Goal: Information Seeking & Learning: Find contact information

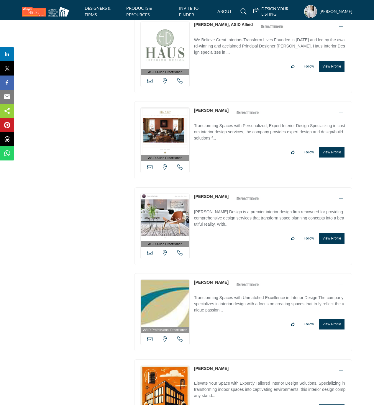
scroll to position [16355, 0]
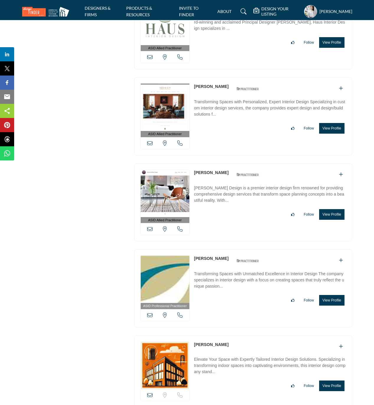
drag, startPoint x: 193, startPoint y: 125, endPoint x: 228, endPoint y: 124, distance: 35.1
click at [228, 124] on div "ASID Allied Practitioner ASID Allied Practitioners have successfully completed …" at bounding box center [243, 116] width 218 height 78
copy link "[PERSON_NAME]"
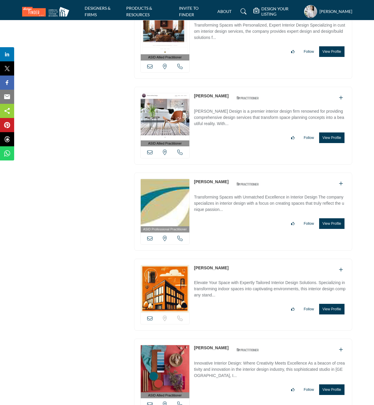
scroll to position [16434, 0]
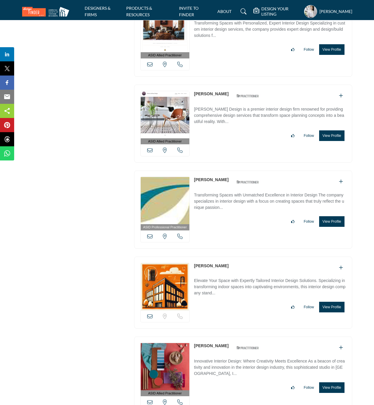
drag, startPoint x: 191, startPoint y: 132, endPoint x: 224, endPoint y: 131, distance: 33.0
click at [224, 131] on div "ASID Allied Practitioner ASID Allied Practitioners have successfully completed …" at bounding box center [243, 124] width 218 height 78
copy div "View email address of this listing View the location of this listing Call Numbe…"
drag, startPoint x: 193, startPoint y: 218, endPoint x: 228, endPoint y: 218, distance: 34.8
click at [228, 218] on div "ASID Professional Practitioner ASID Professional Practitioners have successfull…" at bounding box center [243, 209] width 218 height 78
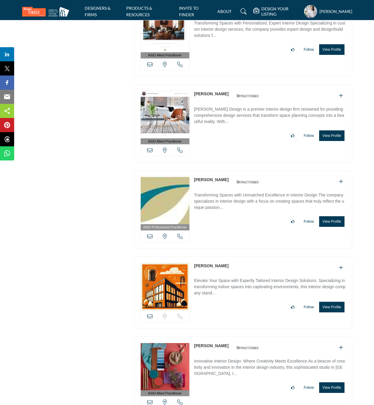
copy div "[PERSON_NAME]"
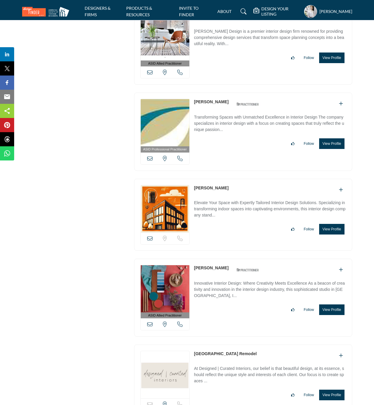
scroll to position [16512, 0]
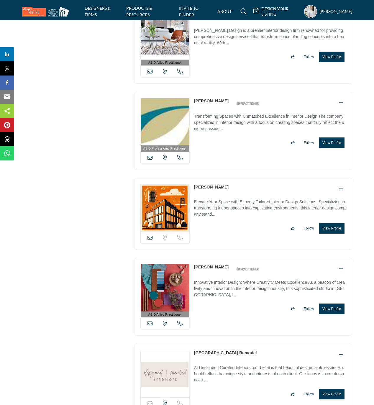
drag, startPoint x: 193, startPoint y: 224, endPoint x: 228, endPoint y: 229, distance: 35.7
click at [228, 229] on div "View email address of this listing Sorry, but we don't have a location for this…" at bounding box center [243, 214] width 218 height 72
copy link "[PERSON_NAME]"
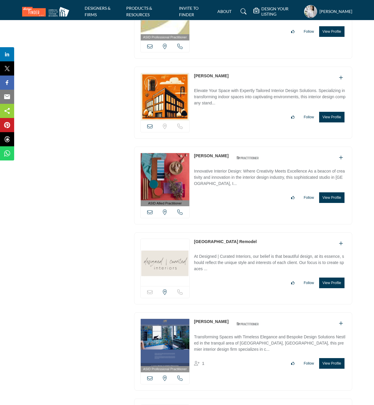
scroll to position [16669, 0]
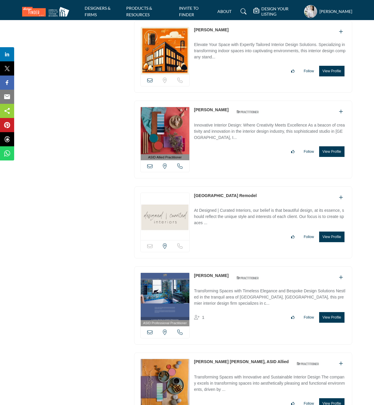
drag, startPoint x: 193, startPoint y: 149, endPoint x: 236, endPoint y: 148, distance: 43.1
click at [236, 148] on div "ASID Allied Practitioner ASID Allied Practitioners have successfully completed …" at bounding box center [243, 140] width 218 height 78
copy div "[PERSON_NAME]"
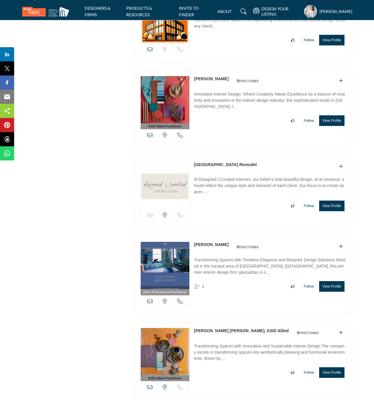
scroll to position [16709, 0]
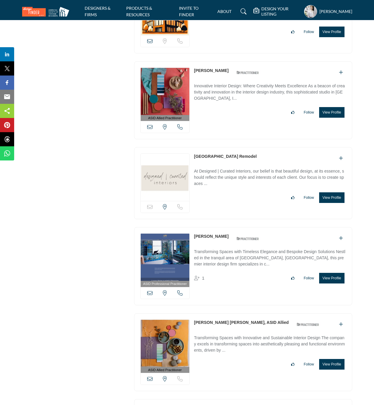
drag, startPoint x: 193, startPoint y: 196, endPoint x: 239, endPoint y: 200, distance: 46.2
click at [239, 200] on div "Sorry, but this listing is on a subscription plan which does not allow users to…" at bounding box center [243, 183] width 218 height 72
copy link "[GEOGRAPHIC_DATA] Remodel"
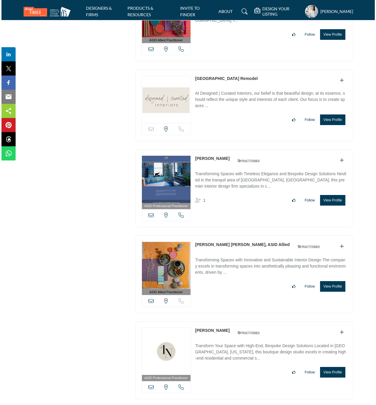
scroll to position [16787, 0]
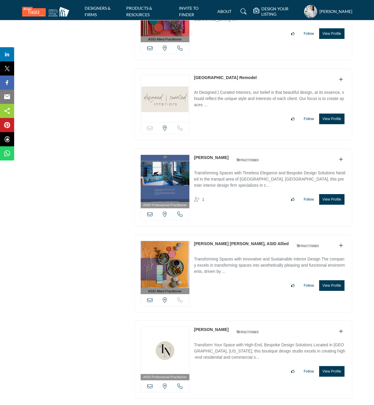
drag, startPoint x: 192, startPoint y: 198, endPoint x: 214, endPoint y: 198, distance: 22.1
click at [214, 198] on div "ASID Professional Practitioner ASID Professional Practitioners have successfull…" at bounding box center [243, 187] width 218 height 78
copy link "[PERSON_NAME]"
click at [332, 205] on button "View Profile" at bounding box center [331, 199] width 25 height 11
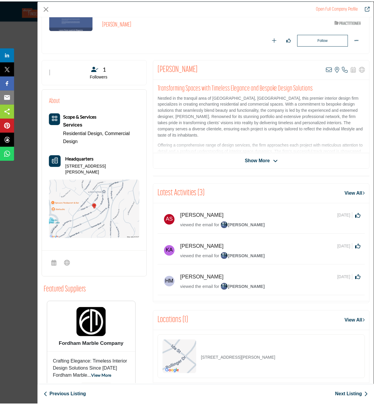
scroll to position [93, 0]
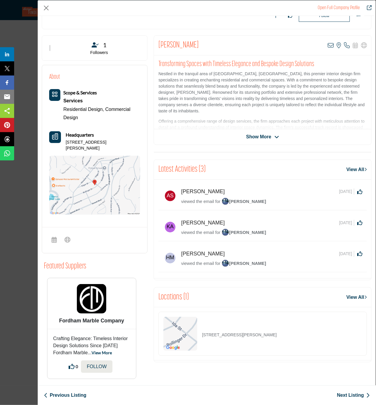
drag, startPoint x: 281, startPoint y: 337, endPoint x: 199, endPoint y: 341, distance: 82.7
click at [199, 341] on div "16801 Bollinger Dr, 90272-3220, USA" at bounding box center [263, 334] width 209 height 44
copy div "16801 Bollinger Dr, 90272-3220, USA"
click at [328, 47] on icon "Company Data Modal" at bounding box center [331, 45] width 6 height 6
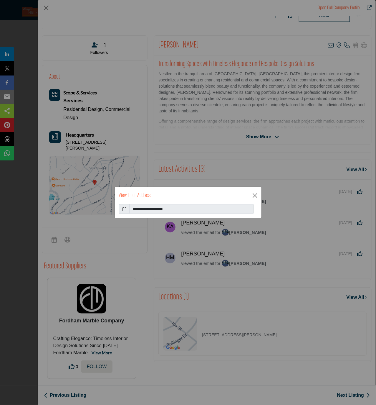
click at [125, 209] on icon at bounding box center [124, 209] width 4 height 6
drag, startPoint x: 256, startPoint y: 196, endPoint x: 205, endPoint y: 161, distance: 61.7
click at [256, 196] on button "Close" at bounding box center [255, 195] width 9 height 9
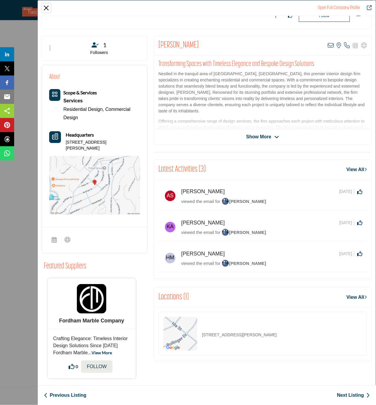
click at [48, 9] on button "Close" at bounding box center [46, 8] width 9 height 9
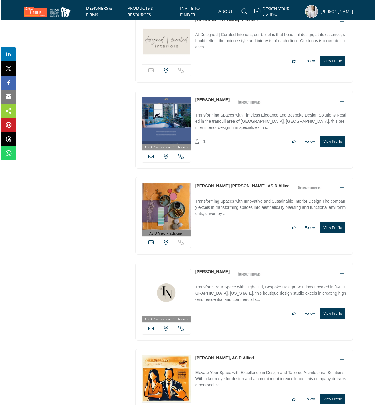
scroll to position [16905, 0]
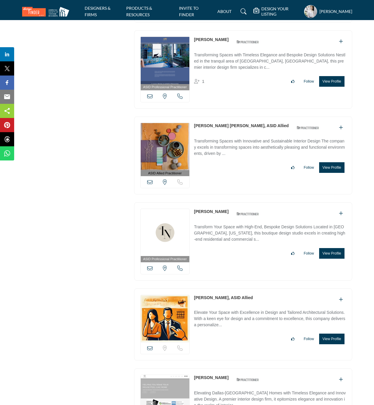
drag, startPoint x: 192, startPoint y: 165, endPoint x: 241, endPoint y: 166, distance: 48.9
click at [241, 166] on div "ASID Allied Practitioner ASID Allied Practitioners have successfully completed …" at bounding box center [243, 155] width 218 height 78
copy link "Elisabeth Messer Karins"
click at [336, 173] on button "View Profile" at bounding box center [331, 167] width 25 height 11
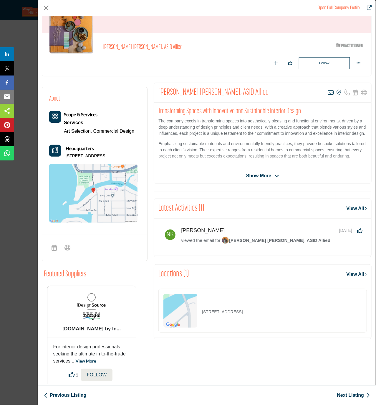
scroll to position [60, 0]
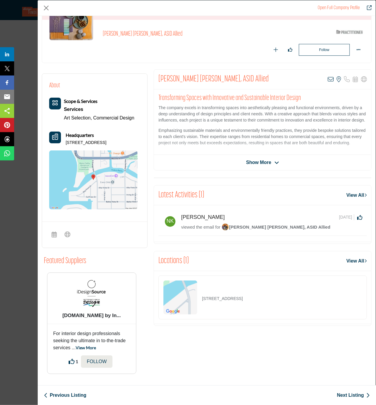
drag, startPoint x: 287, startPoint y: 309, endPoint x: 202, endPoint y: 314, distance: 85.4
click at [202, 314] on div "1585 Bay Point Dr, 34236-8407, USA" at bounding box center [263, 297] width 209 height 44
copy p "1585 Bay Point Dr, 34236-8407, USA"
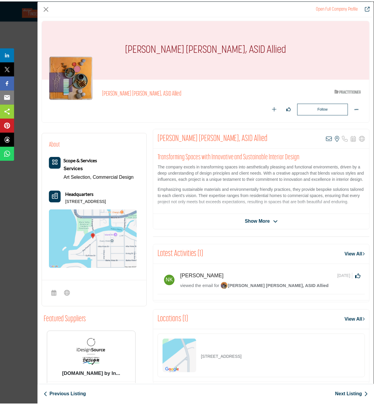
scroll to position [0, 0]
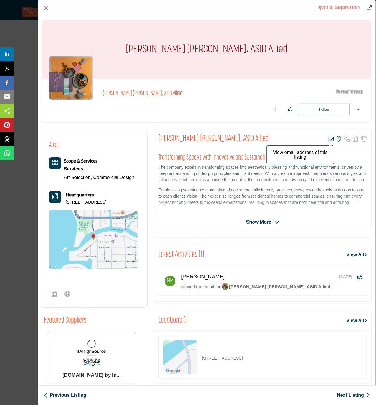
click at [328, 140] on icon "Company Data Modal" at bounding box center [331, 139] width 6 height 6
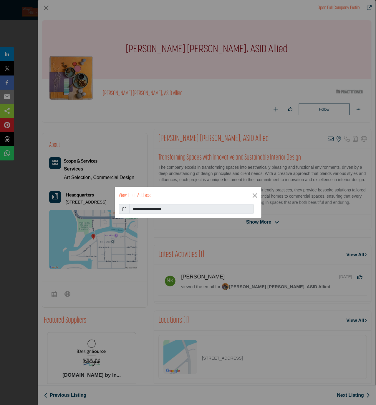
click at [126, 209] on icon at bounding box center [124, 209] width 4 height 6
click at [256, 196] on button "Close" at bounding box center [255, 195] width 9 height 9
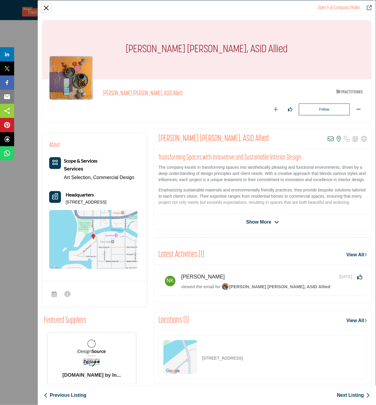
click at [48, 9] on button "Close" at bounding box center [46, 8] width 9 height 9
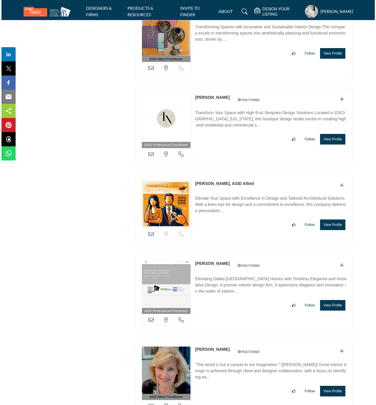
scroll to position [17023, 0]
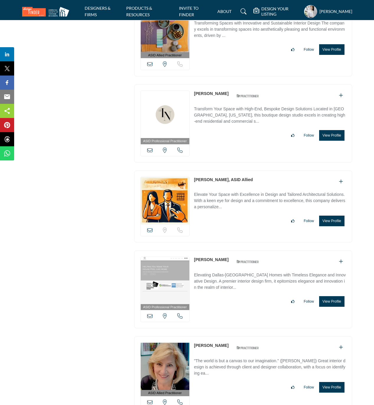
drag, startPoint x: 226, startPoint y: 133, endPoint x: 193, endPoint y: 134, distance: 33.0
click at [193, 134] on div "ASID Professional Practitioner ASID Professional Practitioners have successfull…" at bounding box center [243, 123] width 218 height 78
click at [333, 141] on button "View Profile" at bounding box center [331, 135] width 25 height 11
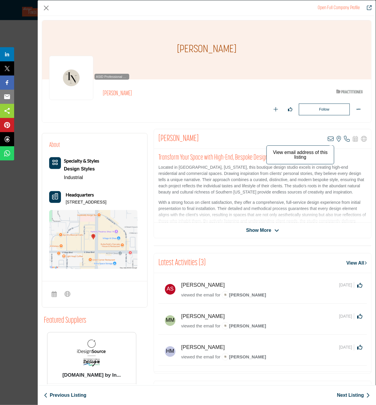
click at [328, 139] on icon "Company Data Modal" at bounding box center [331, 139] width 6 height 6
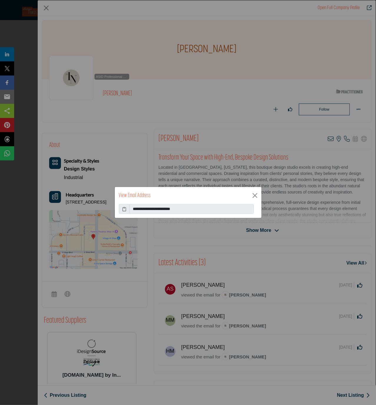
click at [124, 208] on icon at bounding box center [124, 209] width 4 height 6
click at [255, 195] on button "Close" at bounding box center [255, 195] width 9 height 9
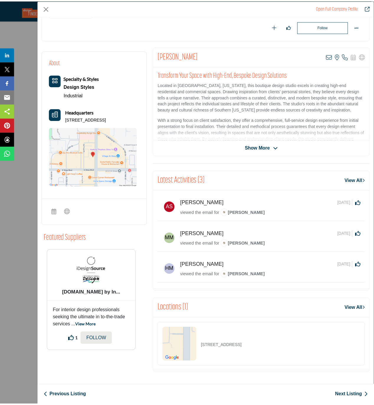
scroll to position [85, 0]
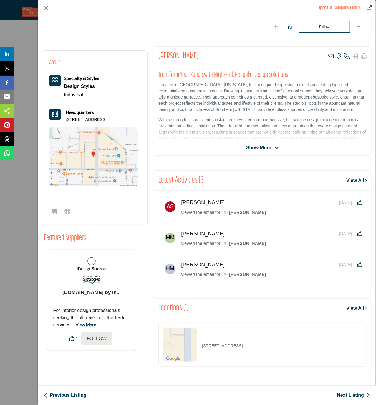
drag, startPoint x: 306, startPoint y: 343, endPoint x: 202, endPoint y: 348, distance: 103.9
click at [202, 348] on div "10632 N Scottsdale Rd # B406, 85254-6164, USA" at bounding box center [263, 345] width 209 height 44
click at [45, 7] on button "Close" at bounding box center [46, 8] width 9 height 9
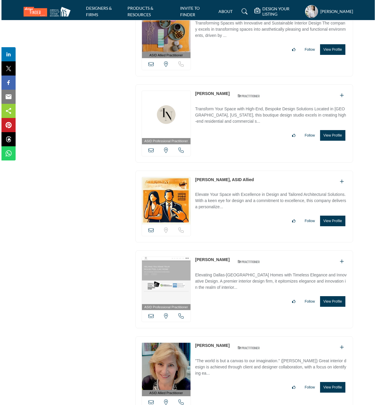
scroll to position [17102, 0]
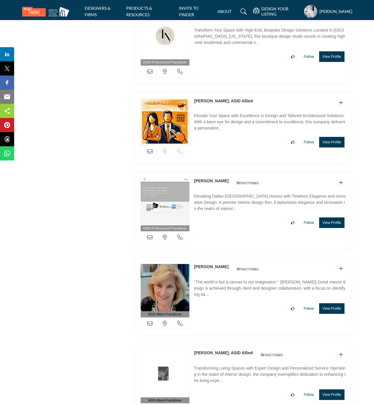
drag, startPoint x: 192, startPoint y: 140, endPoint x: 230, endPoint y: 143, distance: 37.9
click at [230, 143] on div "View email address of this listing Sorry, but we don't have a location for this…" at bounding box center [243, 128] width 218 height 72
click at [333, 147] on button "View Profile" at bounding box center [331, 142] width 25 height 11
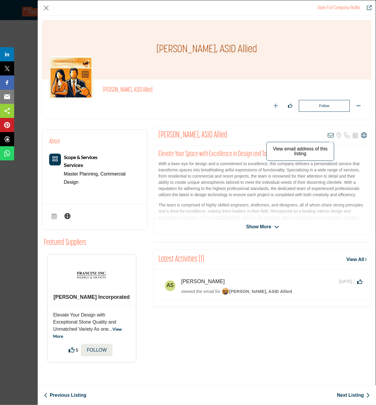
click at [330, 134] on icon "Company Data Modal" at bounding box center [331, 135] width 6 height 6
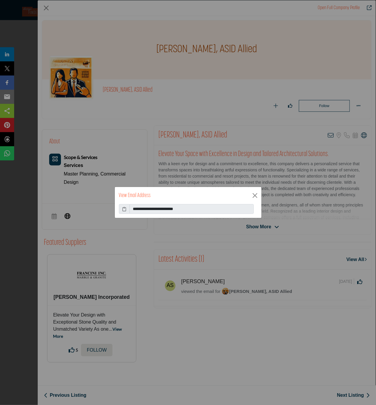
click at [125, 208] on icon at bounding box center [124, 209] width 4 height 6
click at [126, 210] on icon at bounding box center [124, 209] width 4 height 6
click at [253, 196] on button "Close" at bounding box center [255, 195] width 9 height 9
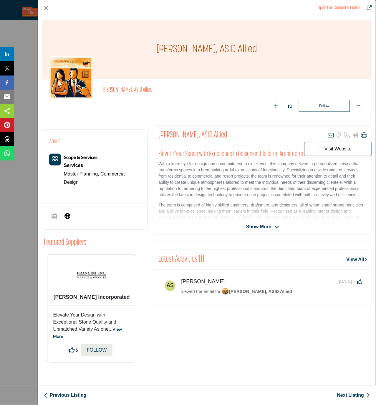
click at [362, 136] on icon "Company Data Modal" at bounding box center [364, 135] width 6 height 6
click at [45, 9] on button "Close" at bounding box center [46, 8] width 9 height 9
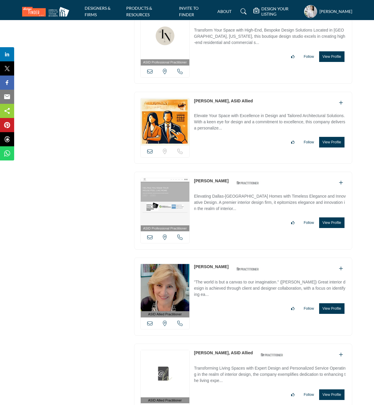
drag, startPoint x: 217, startPoint y: 222, endPoint x: 195, endPoint y: 222, distance: 22.4
click at [195, 188] on div "Mary Bush ASID Qualified Practitioner who validates work and experience to hold…" at bounding box center [228, 183] width 68 height 10
drag, startPoint x: 337, startPoint y: 263, endPoint x: 232, endPoint y: 196, distance: 125.1
click at [337, 228] on button "View Profile" at bounding box center [331, 222] width 25 height 11
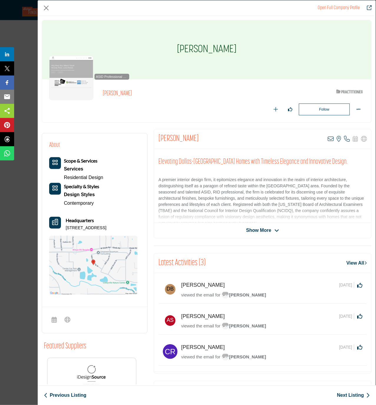
scroll to position [78, 0]
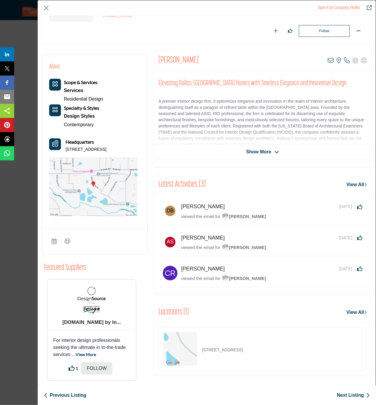
drag, startPoint x: 136, startPoint y: 150, endPoint x: 63, endPoint y: 149, distance: 73.4
click at [64, 149] on div "Headquarters 4706 Mill Xing W, 76034-3681, USA" at bounding box center [93, 145] width 88 height 14
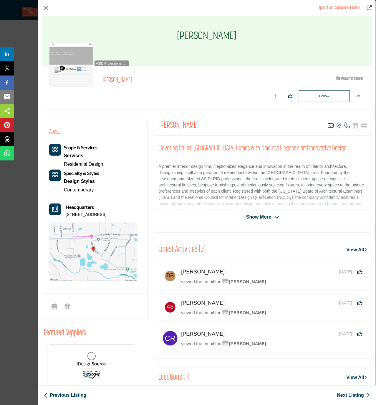
scroll to position [0, 0]
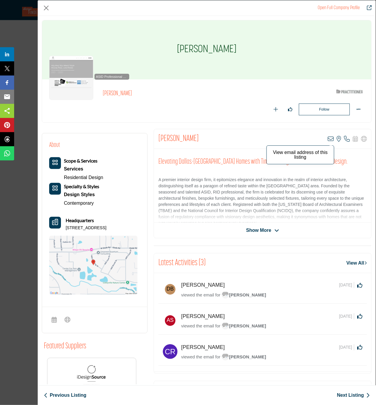
click at [328, 139] on icon "Company Data Modal" at bounding box center [331, 139] width 6 height 6
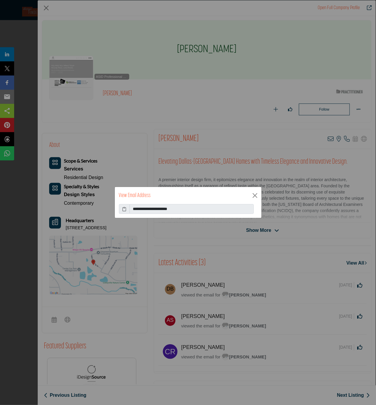
click at [124, 207] on icon at bounding box center [124, 209] width 4 height 6
drag, startPoint x: 256, startPoint y: 195, endPoint x: 249, endPoint y: 193, distance: 6.8
click at [256, 195] on button "Close" at bounding box center [255, 195] width 9 height 9
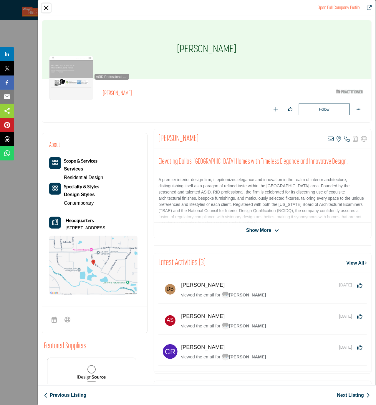
click at [47, 8] on button "Close" at bounding box center [46, 8] width 9 height 9
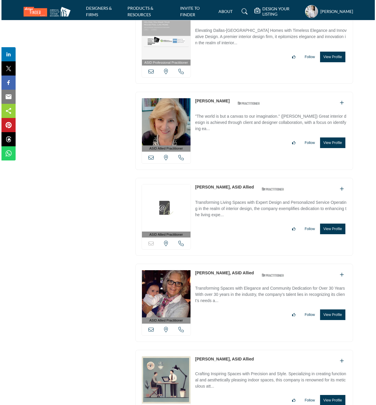
scroll to position [17298, 0]
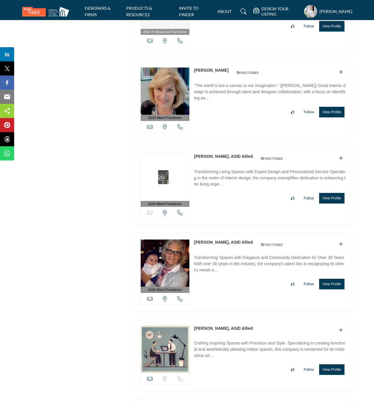
drag, startPoint x: 221, startPoint y: 110, endPoint x: 195, endPoint y: 112, distance: 25.8
click at [195, 78] on div "Kari Joaquin ASID Qualified Practitioner who validates work and experience to h…" at bounding box center [228, 72] width 68 height 10
click at [335, 117] on button "View Profile" at bounding box center [331, 112] width 25 height 11
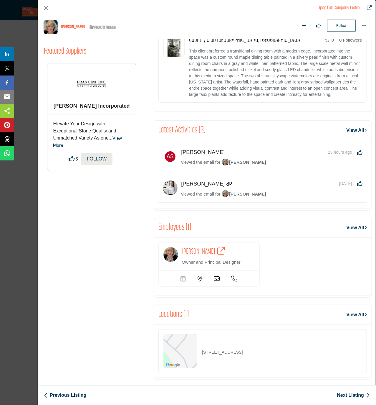
scroll to position [361, 0]
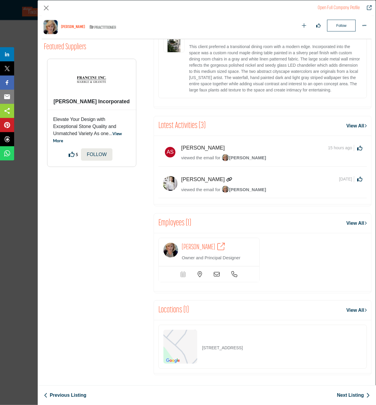
drag, startPoint x: 292, startPoint y: 347, endPoint x: 200, endPoint y: 351, distance: 92.1
click at [200, 351] on div "2433 Wildflower Run, 34211-2621, USA" at bounding box center [263, 347] width 209 height 44
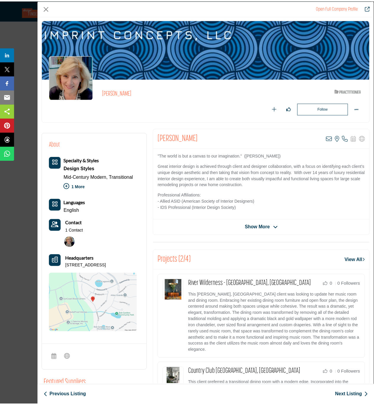
scroll to position [0, 0]
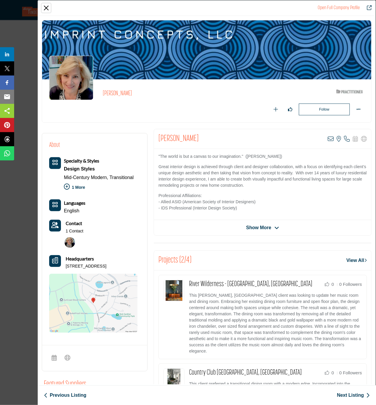
click at [45, 7] on button "Close" at bounding box center [46, 8] width 9 height 9
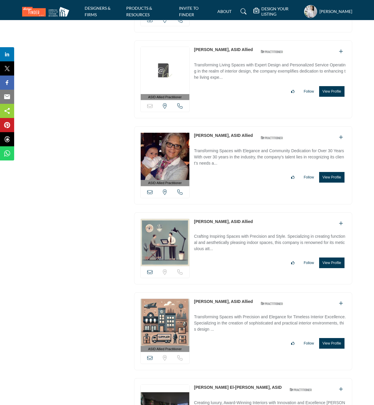
scroll to position [17416, 0]
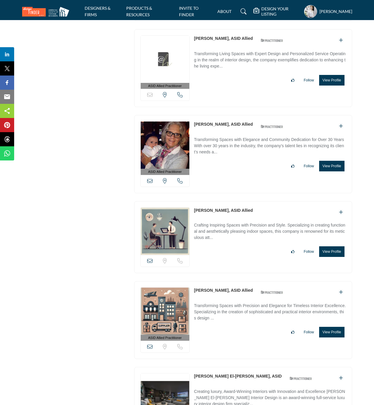
drag, startPoint x: 193, startPoint y: 164, endPoint x: 223, endPoint y: 165, distance: 30.4
click at [223, 165] on div "ASID Allied Practitioner ASID Allied Practitioners have successfully completed …" at bounding box center [243, 154] width 218 height 78
drag, startPoint x: 193, startPoint y: 250, endPoint x: 223, endPoint y: 250, distance: 31.0
click at [223, 250] on div "View email address of this listing Sorry, but we don't have a location for this…" at bounding box center [243, 237] width 218 height 72
click at [334, 257] on button "View Profile" at bounding box center [331, 251] width 25 height 11
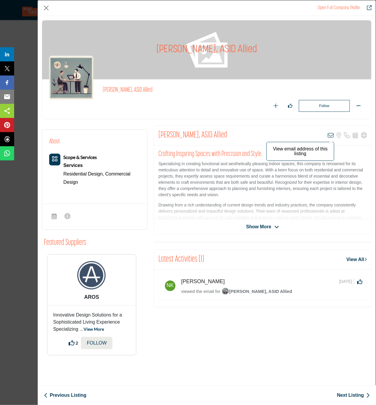
click at [330, 135] on icon "Company Data Modal" at bounding box center [331, 135] width 6 height 6
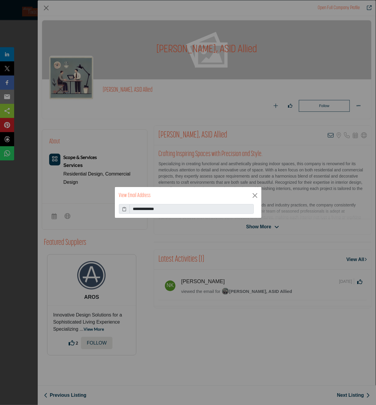
click at [124, 211] on icon at bounding box center [124, 209] width 4 height 6
click at [255, 195] on button "Close" at bounding box center [255, 195] width 9 height 9
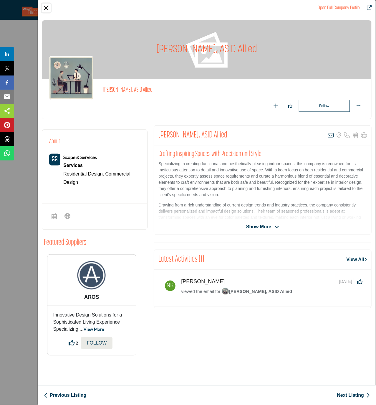
click at [45, 9] on button "Close" at bounding box center [46, 8] width 9 height 9
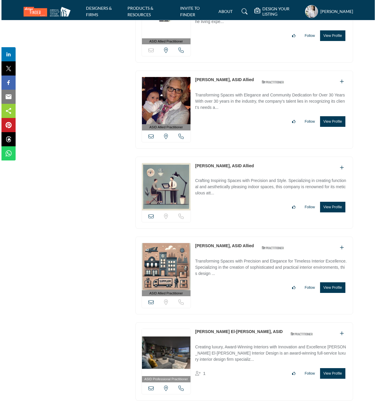
scroll to position [17495, 0]
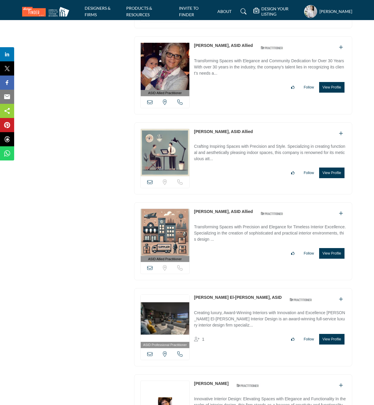
drag, startPoint x: 193, startPoint y: 253, endPoint x: 229, endPoint y: 251, distance: 36.9
click at [229, 251] on div "ASID Allied Practitioner ASID Allied Practitioners have successfully completed …" at bounding box center [243, 241] width 218 height 78
click at [331, 259] on button "View Profile" at bounding box center [331, 253] width 25 height 11
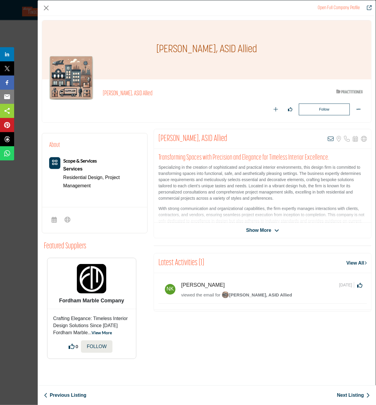
click at [330, 139] on icon "Company Data Modal" at bounding box center [331, 139] width 6 height 6
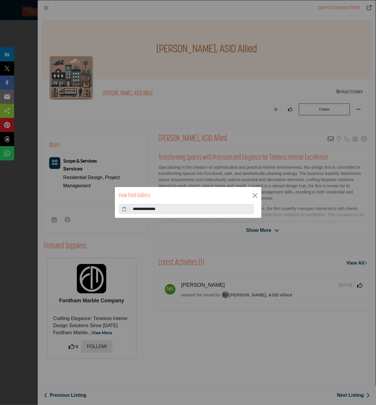
click at [124, 209] on icon at bounding box center [124, 209] width 4 height 6
click at [255, 196] on button "Close" at bounding box center [255, 195] width 9 height 9
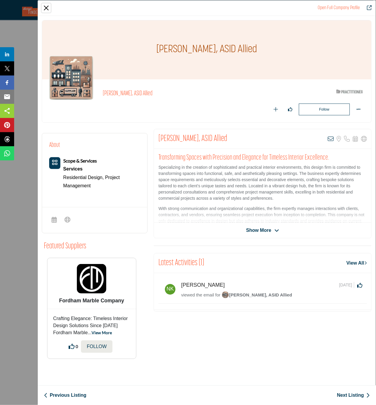
click at [46, 8] on button "Close" at bounding box center [46, 8] width 9 height 9
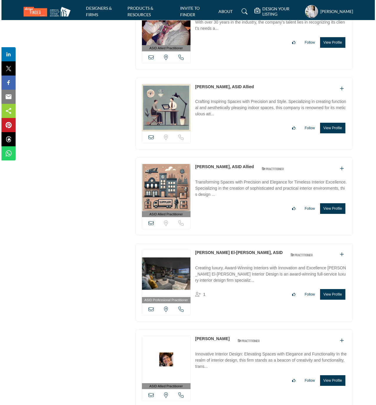
scroll to position [17613, 0]
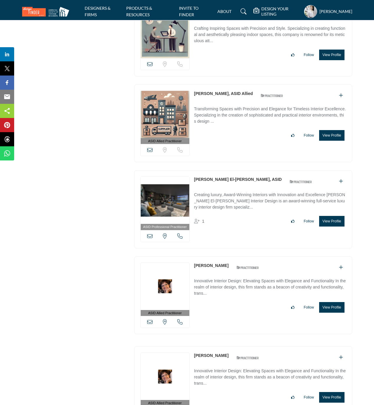
drag, startPoint x: 193, startPoint y: 220, endPoint x: 226, endPoint y: 220, distance: 33.9
click at [226, 220] on div "ASID Professional Practitioner ASID Professional Practitioners have successfull…" at bounding box center [243, 209] width 218 height 78
copy link "[PERSON_NAME] El-[PERSON_NAME]"
click at [335, 226] on button "View Profile" at bounding box center [331, 221] width 25 height 11
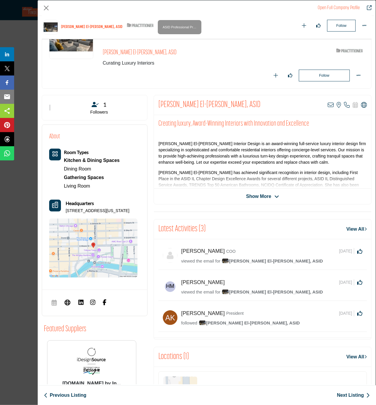
scroll to position [139, 0]
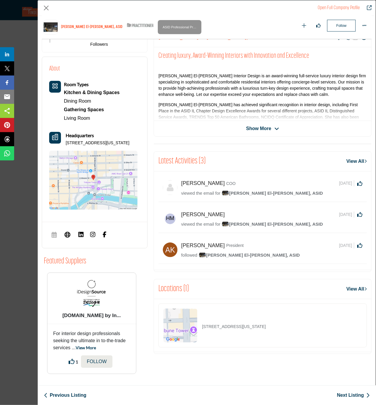
drag, startPoint x: 301, startPoint y: 322, endPoint x: 200, endPoint y: 320, distance: 101.5
click at [201, 322] on div "[STREET_ADDRESS][US_STATE]" at bounding box center [263, 325] width 209 height 44
copy p "[STREET_ADDRESS][US_STATE]"
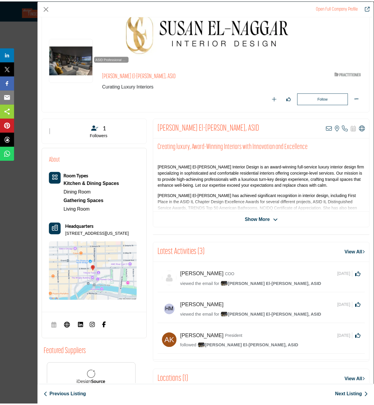
scroll to position [0, 0]
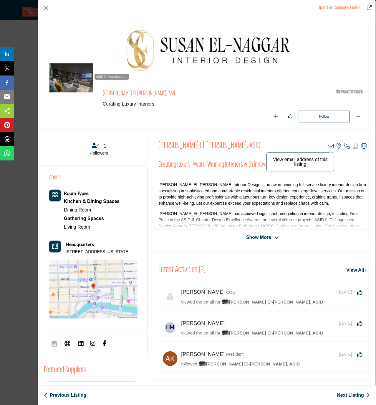
click at [328, 147] on icon "Company Data Modal" at bounding box center [331, 146] width 6 height 6
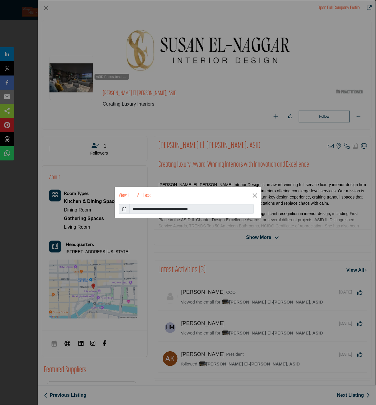
click at [124, 208] on icon at bounding box center [124, 209] width 4 height 6
click at [256, 196] on button "Close" at bounding box center [255, 195] width 9 height 9
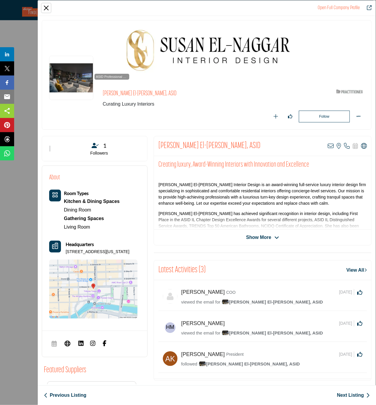
click at [45, 9] on button "Close" at bounding box center [46, 8] width 9 height 9
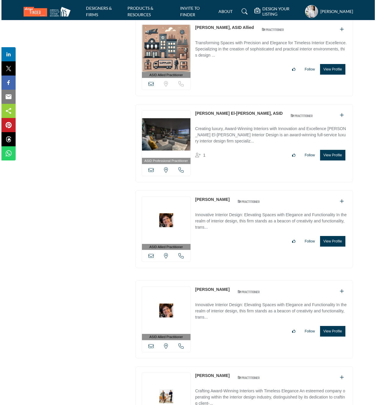
scroll to position [17692, 0]
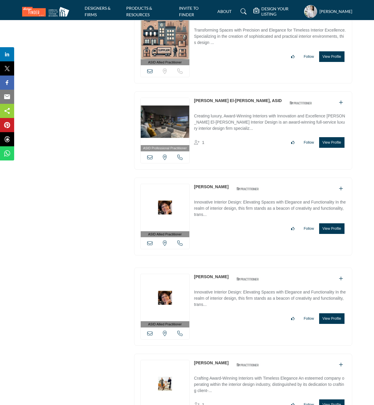
drag, startPoint x: 192, startPoint y: 227, endPoint x: 218, endPoint y: 228, distance: 26.8
click at [218, 228] on div "ASID Allied Practitioner ASID Allied Practitioners have successfully completed …" at bounding box center [243, 216] width 218 height 78
copy link "[PERSON_NAME]"
click at [333, 234] on button "View Profile" at bounding box center [331, 228] width 25 height 11
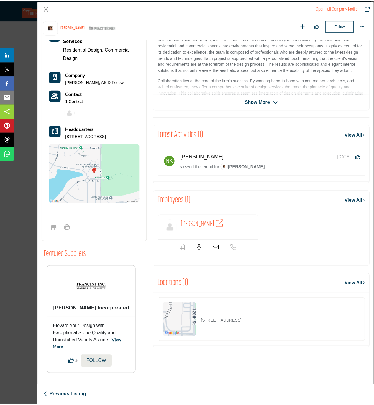
scroll to position [158, 0]
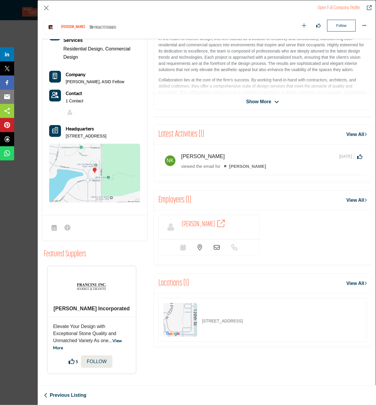
drag, startPoint x: 291, startPoint y: 319, endPoint x: 200, endPoint y: 322, distance: 91.2
click at [200, 322] on div "[STREET_ADDRESS]" at bounding box center [263, 320] width 209 height 44
copy p "[STREET_ADDRESS]"
click at [216, 244] on icon "Company Data Modal" at bounding box center [217, 247] width 6 height 6
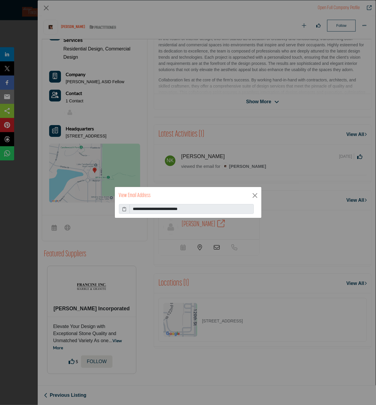
click at [123, 208] on icon at bounding box center [124, 209] width 4 height 6
click at [254, 196] on button "Close" at bounding box center [255, 195] width 9 height 9
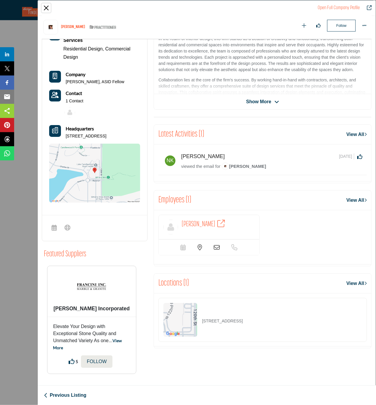
click at [46, 6] on button "Close" at bounding box center [46, 8] width 9 height 9
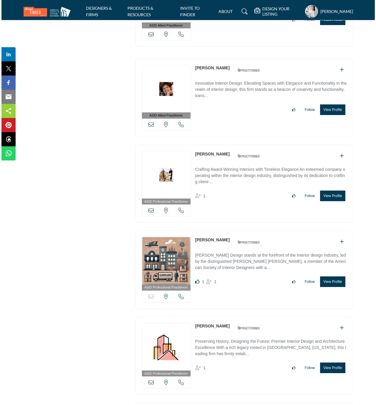
scroll to position [17928, 0]
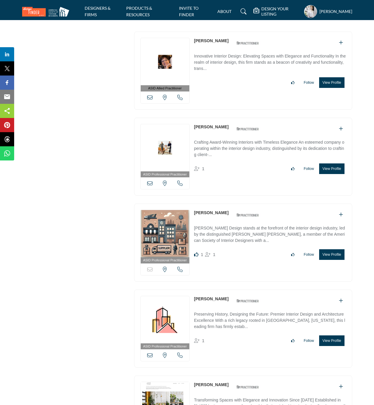
drag, startPoint x: 193, startPoint y: 167, endPoint x: 222, endPoint y: 167, distance: 29.2
click at [222, 167] on div "ASID Professional Practitioner ASID Professional Practitioners have successfull…" at bounding box center [243, 157] width 218 height 78
copy link "[PERSON_NAME]"
click at [331, 174] on button "View Profile" at bounding box center [331, 168] width 25 height 11
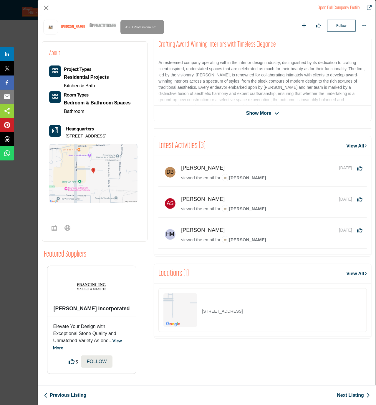
scroll to position [147, 0]
drag, startPoint x: 304, startPoint y: 308, endPoint x: 198, endPoint y: 302, distance: 106.9
click at [198, 303] on div "[STREET_ADDRESS]" at bounding box center [263, 310] width 209 height 44
copy div "[STREET_ADDRESS]"
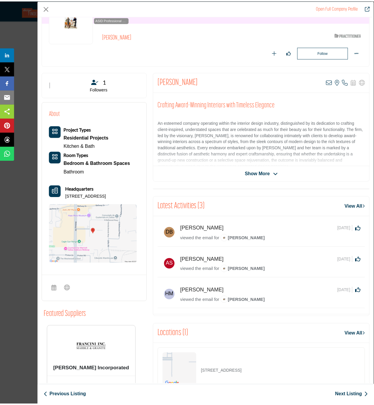
scroll to position [45, 0]
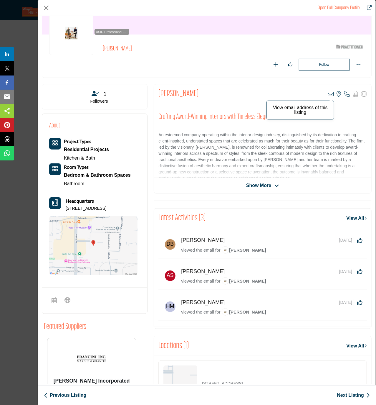
click at [328, 95] on icon "Company Data Modal" at bounding box center [331, 94] width 6 height 6
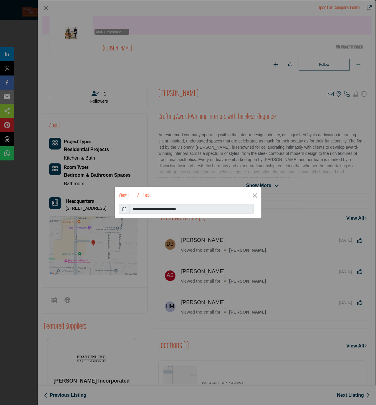
click at [126, 208] on icon at bounding box center [124, 209] width 4 height 6
click at [254, 195] on button "Close" at bounding box center [255, 195] width 9 height 9
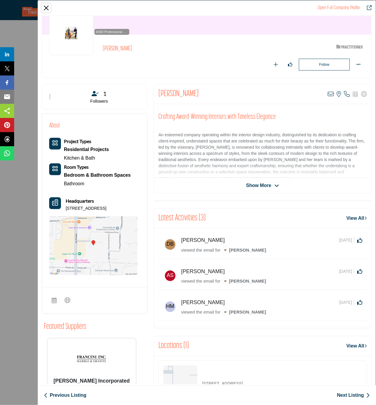
click at [45, 8] on button "Close" at bounding box center [46, 8] width 9 height 9
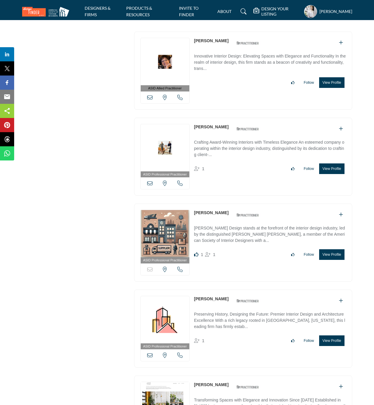
drag, startPoint x: 221, startPoint y: 256, endPoint x: 190, endPoint y: 255, distance: 30.1
click at [190, 255] on div "ASID Professional Practitioner ASID Professional Practitioners have successfull…" at bounding box center [243, 242] width 218 height 78
copy div "Sorry, but this listing is on a subscription plan which does not allow users to…"
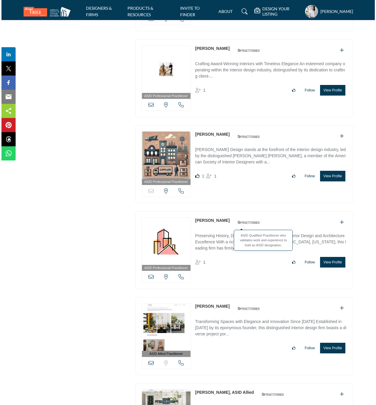
scroll to position [18045, 0]
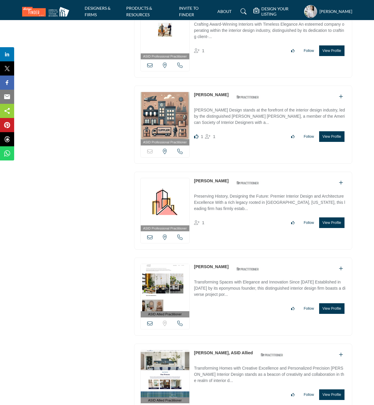
drag, startPoint x: 226, startPoint y: 224, endPoint x: 191, endPoint y: 226, distance: 35.1
click at [191, 226] on div "ASID Professional Practitioner ASID Professional Practitioners have successfull…" at bounding box center [243, 211] width 218 height 78
copy div "View email address of this listing View the location of this listing Call Numbe…"
click at [331, 228] on button "View Profile" at bounding box center [331, 222] width 25 height 11
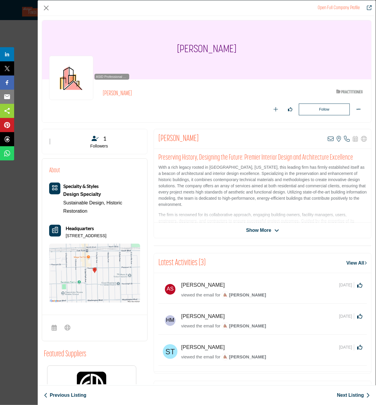
scroll to position [78, 0]
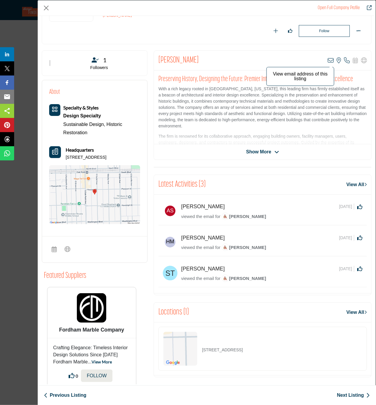
click at [328, 60] on icon "Company Data Modal" at bounding box center [331, 60] width 6 height 6
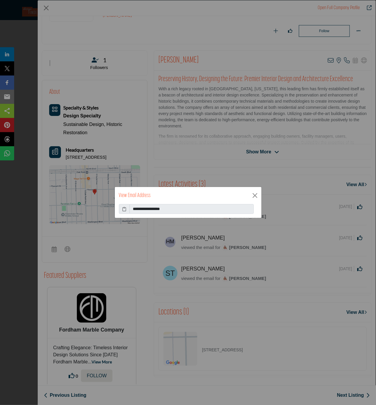
click at [124, 210] on icon at bounding box center [124, 209] width 4 height 6
drag, startPoint x: 255, startPoint y: 195, endPoint x: 255, endPoint y: 191, distance: 3.2
click at [255, 195] on button "Close" at bounding box center [255, 195] width 9 height 9
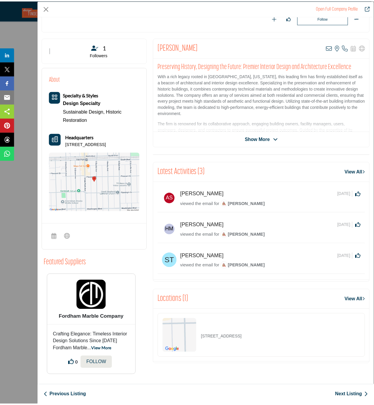
scroll to position [93, 0]
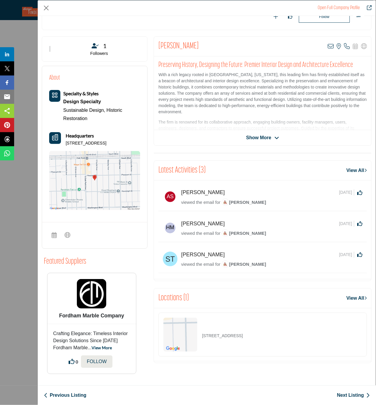
drag, startPoint x: 282, startPoint y: 336, endPoint x: 201, endPoint y: 338, distance: 81.7
click at [201, 338] on div "[STREET_ADDRESS]" at bounding box center [263, 335] width 209 height 44
copy p "[STREET_ADDRESS]"
drag, startPoint x: 289, startPoint y: 334, endPoint x: 285, endPoint y: 338, distance: 6.5
click at [289, 334] on div "[STREET_ADDRESS]" at bounding box center [263, 335] width 209 height 44
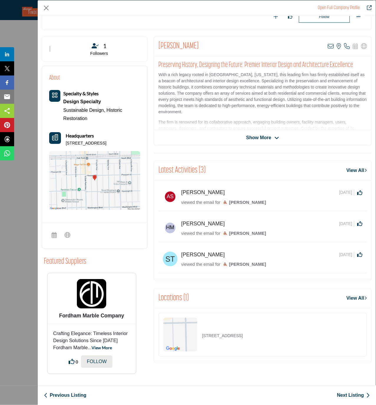
copy p "[STREET_ADDRESS]"
click at [45, 8] on button "Close" at bounding box center [46, 8] width 9 height 9
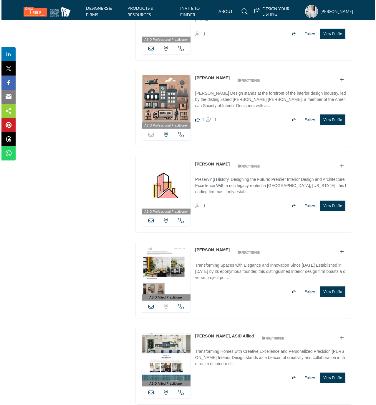
scroll to position [18163, 0]
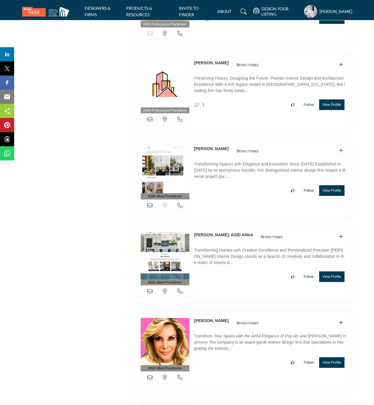
drag, startPoint x: 229, startPoint y: 190, endPoint x: 194, endPoint y: 193, distance: 35.1
click at [194, 156] on div "[PERSON_NAME] ASID Qualified Practitioner who validates work and experience to …" at bounding box center [228, 151] width 68 height 10
click at [333, 196] on button "View Profile" at bounding box center [331, 190] width 25 height 11
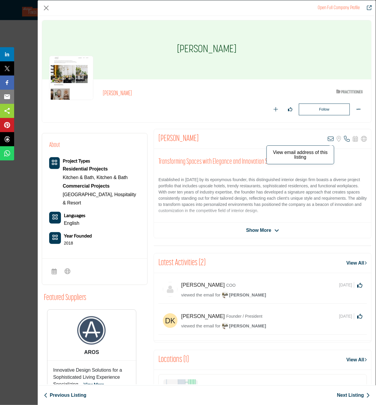
click at [328, 140] on icon "Company Data Modal" at bounding box center [331, 139] width 6 height 6
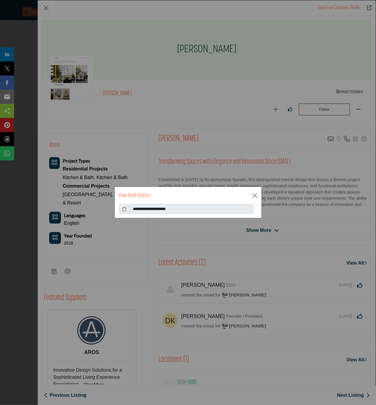
click at [124, 209] on icon at bounding box center [124, 209] width 4 height 6
click at [253, 195] on button "Close" at bounding box center [255, 195] width 9 height 9
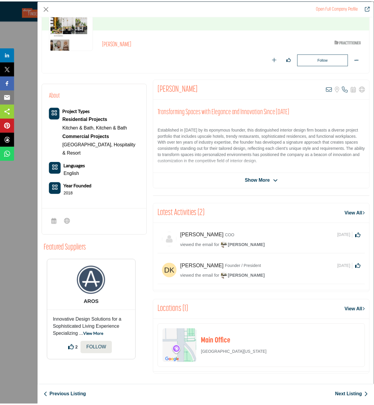
scroll to position [54, 0]
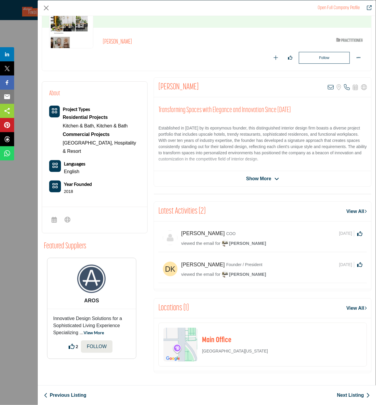
drag, startPoint x: 283, startPoint y: 351, endPoint x: 200, endPoint y: 350, distance: 82.8
click at [200, 350] on div "[GEOGRAPHIC_DATA][US_STATE]" at bounding box center [263, 345] width 209 height 44
drag, startPoint x: 46, startPoint y: 8, endPoint x: 48, endPoint y: 12, distance: 4.4
click at [46, 8] on button "Close" at bounding box center [46, 8] width 9 height 9
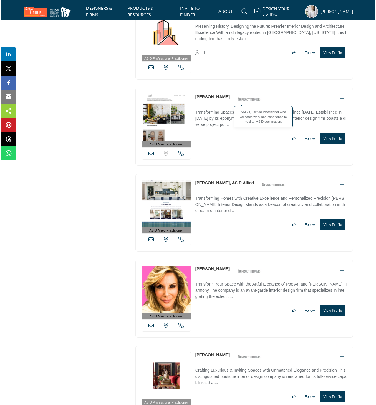
scroll to position [18242, 0]
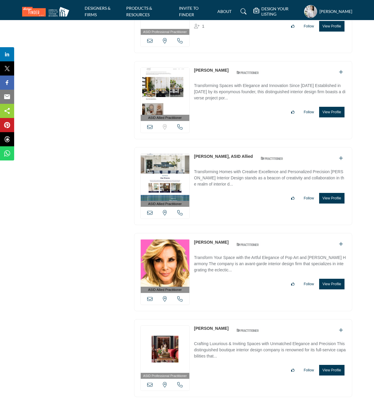
drag, startPoint x: 191, startPoint y: 199, endPoint x: 216, endPoint y: 199, distance: 24.8
click at [215, 199] on div "ASID Allied Practitioner ASID Allied Practitioners have successfully completed …" at bounding box center [243, 186] width 218 height 78
click at [333, 203] on button "View Profile" at bounding box center [331, 198] width 25 height 11
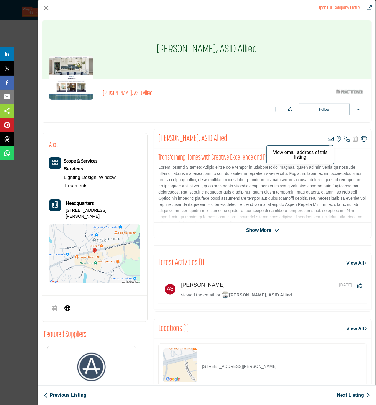
click at [329, 140] on icon "Company Data Modal" at bounding box center [331, 139] width 6 height 6
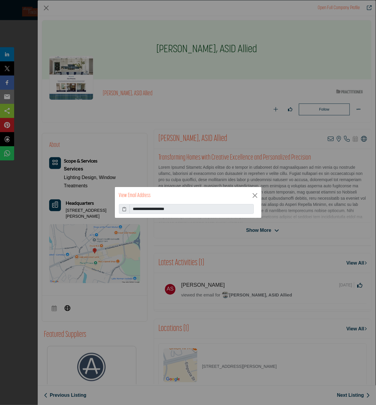
click at [125, 209] on icon at bounding box center [124, 209] width 4 height 6
click at [255, 196] on button "Close" at bounding box center [255, 195] width 9 height 9
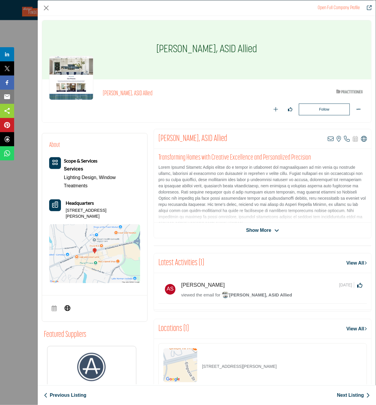
scroll to position [74, 0]
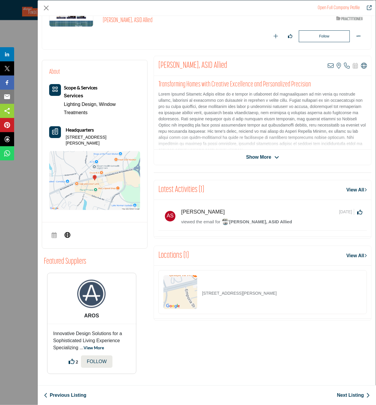
drag, startPoint x: 314, startPoint y: 295, endPoint x: 197, endPoint y: 296, distance: 116.8
click at [197, 296] on div "[STREET_ADDRESS][PERSON_NAME]" at bounding box center [263, 292] width 209 height 44
click at [46, 7] on button "Close" at bounding box center [46, 8] width 9 height 9
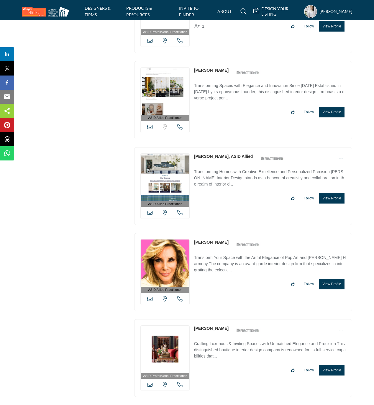
drag, startPoint x: 192, startPoint y: 284, endPoint x: 225, endPoint y: 285, distance: 33.0
click at [225, 285] on div "ASID Allied Practitioner ASID Allied Practitioners have successfully completed …" at bounding box center [243, 272] width 218 height 78
drag, startPoint x: 333, startPoint y: 328, endPoint x: 300, endPoint y: 315, distance: 35.6
click at [333, 289] on button "View Profile" at bounding box center [331, 284] width 25 height 11
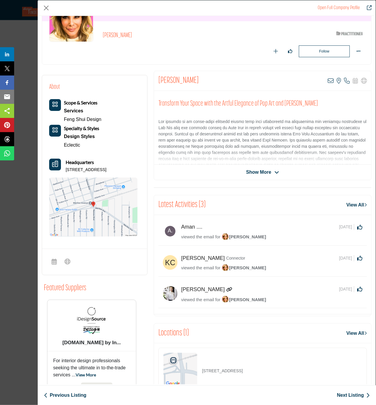
scroll to position [78, 0]
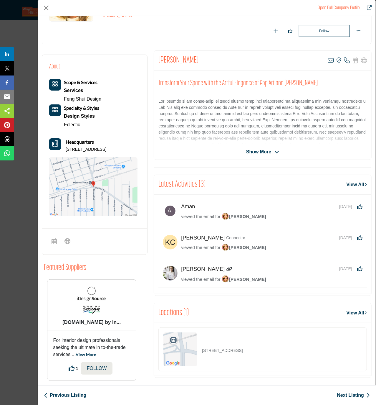
drag, startPoint x: 277, startPoint y: 354, endPoint x: 193, endPoint y: 351, distance: 84.7
click at [193, 351] on div "[STREET_ADDRESS]" at bounding box center [263, 349] width 209 height 44
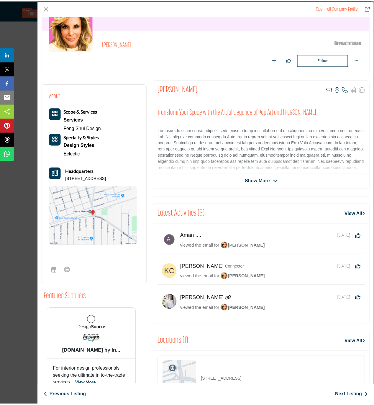
scroll to position [0, 0]
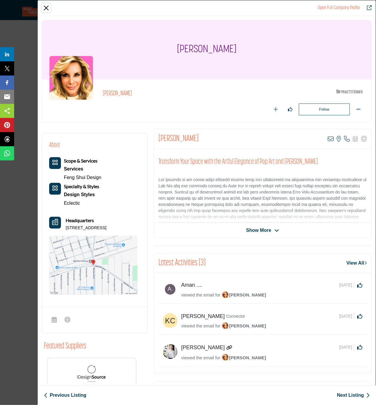
click at [46, 7] on button "Close" at bounding box center [46, 8] width 9 height 9
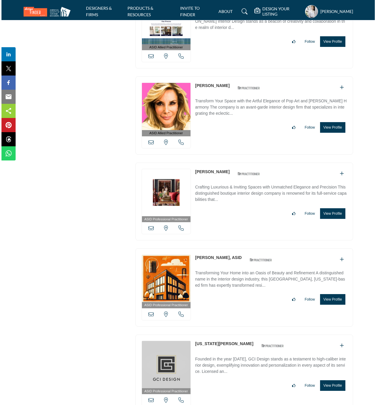
scroll to position [18399, 0]
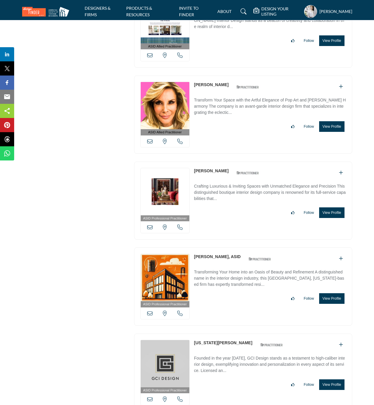
drag, startPoint x: 229, startPoint y: 215, endPoint x: 195, endPoint y: 219, distance: 34.4
click at [195, 178] on div "[PERSON_NAME] ASID Qualified Practitioner who validates work and experience to …" at bounding box center [228, 173] width 68 height 10
click at [340, 218] on button "View Profile" at bounding box center [331, 212] width 25 height 11
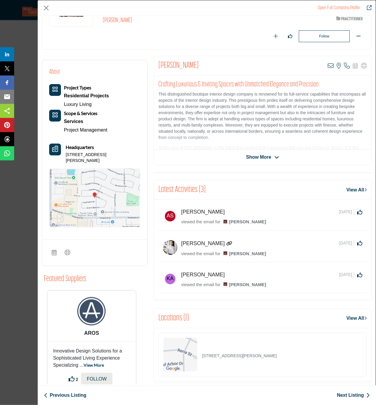
scroll to position [85, 0]
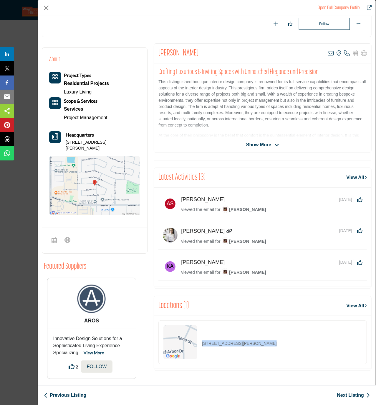
drag, startPoint x: 272, startPoint y: 345, endPoint x: 200, endPoint y: 346, distance: 71.7
click at [200, 346] on div "[STREET_ADDRESS][PERSON_NAME]" at bounding box center [263, 342] width 209 height 44
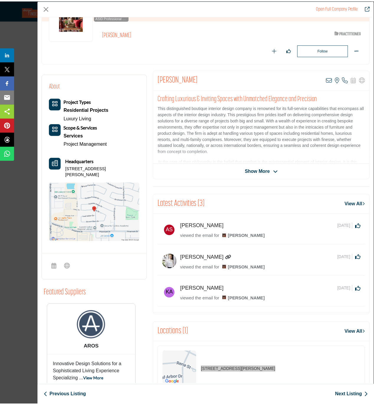
scroll to position [46, 0]
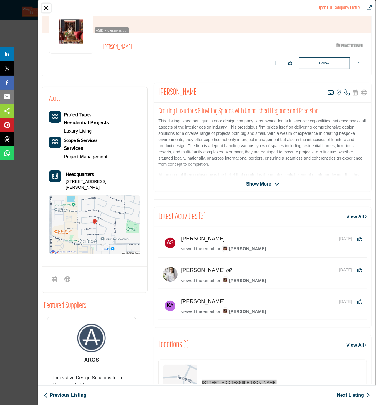
click at [47, 9] on button "Close" at bounding box center [46, 8] width 9 height 9
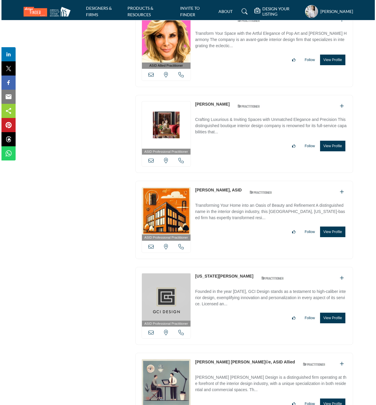
scroll to position [18478, 0]
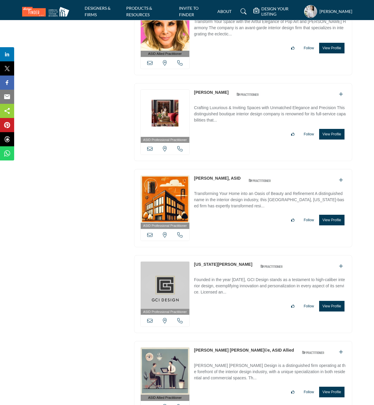
drag, startPoint x: 192, startPoint y: 222, endPoint x: 221, endPoint y: 222, distance: 28.6
click at [218, 221] on div "ASID Professional Practitioner ASID Professional Practitioners have successfull…" at bounding box center [243, 208] width 218 height 78
click at [151, 237] on icon at bounding box center [149, 234] width 5 height 5
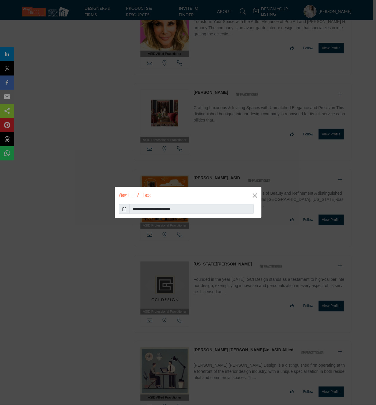
click at [124, 209] on icon at bounding box center [124, 209] width 4 height 6
click at [256, 196] on button "Close" at bounding box center [255, 195] width 9 height 9
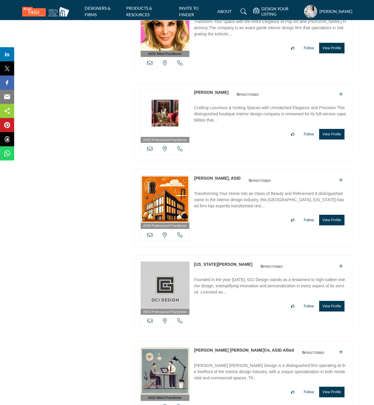
click at [329, 225] on button "View Profile" at bounding box center [331, 220] width 25 height 11
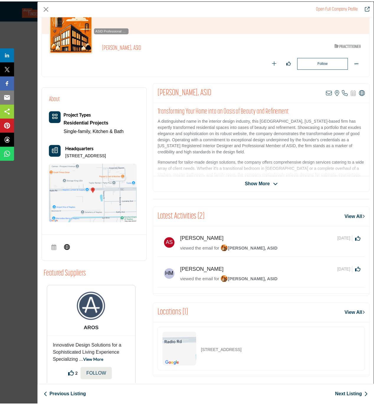
scroll to position [65, 0]
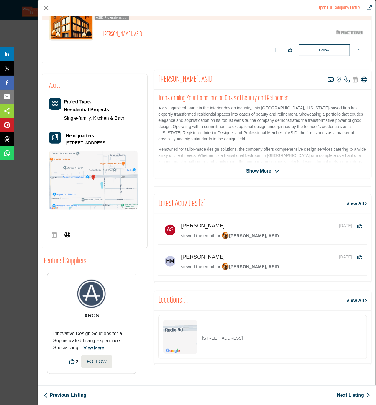
drag, startPoint x: 288, startPoint y: 334, endPoint x: 199, endPoint y: 336, distance: 88.5
click at [199, 336] on div "[STREET_ADDRESS]" at bounding box center [263, 337] width 209 height 44
click at [46, 9] on button "Close" at bounding box center [46, 8] width 9 height 9
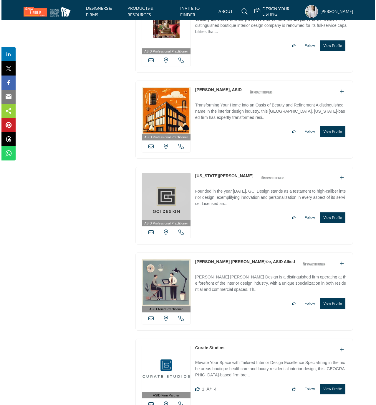
scroll to position [18596, 0]
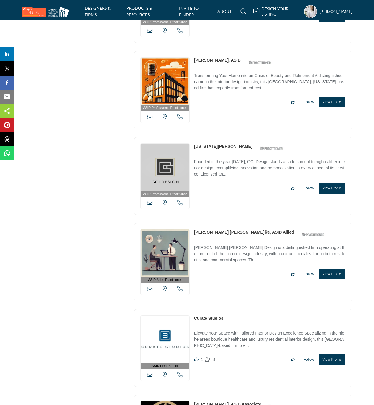
drag, startPoint x: 224, startPoint y: 189, endPoint x: 194, endPoint y: 189, distance: 30.4
click at [194, 154] on div "[US_STATE][PERSON_NAME] ASID Qualified Practitioner who validates work and expe…" at bounding box center [240, 148] width 92 height 10
click at [338, 193] on button "View Profile" at bounding box center [331, 188] width 25 height 11
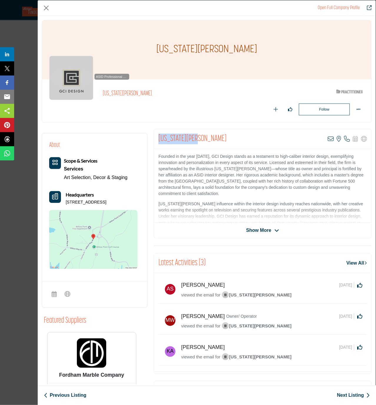
click at [154, 141] on div "[US_STATE][PERSON_NAME] View email address of this listing View the location of…" at bounding box center [263, 183] width 218 height 109
click at [330, 140] on icon "Company Data Modal" at bounding box center [331, 139] width 6 height 6
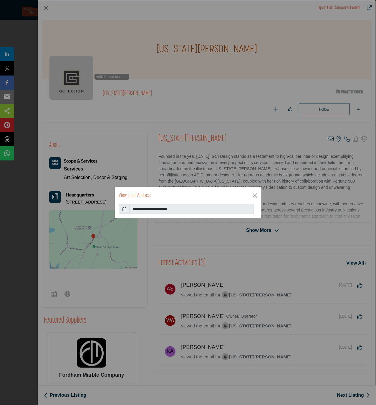
click at [124, 209] on icon at bounding box center [124, 209] width 4 height 6
drag, startPoint x: 256, startPoint y: 196, endPoint x: 250, endPoint y: 196, distance: 5.9
click at [256, 196] on button "Close" at bounding box center [255, 195] width 9 height 9
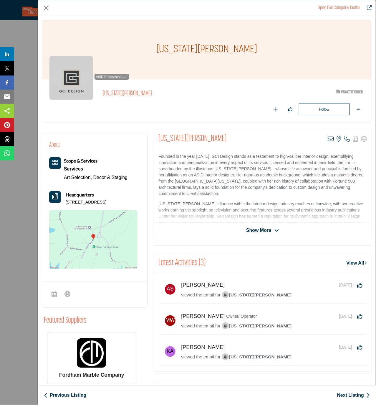
scroll to position [85, 0]
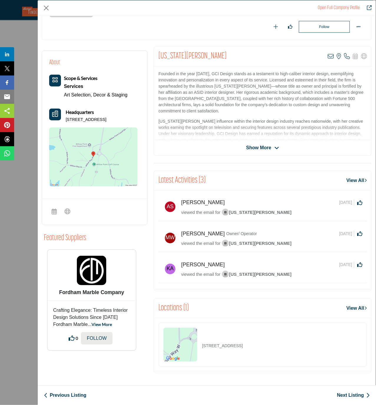
drag, startPoint x: 289, startPoint y: 347, endPoint x: 193, endPoint y: 348, distance: 95.5
click at [193, 348] on div "[STREET_ADDRESS]" at bounding box center [263, 345] width 209 height 44
copy div "[STREET_ADDRESS]"
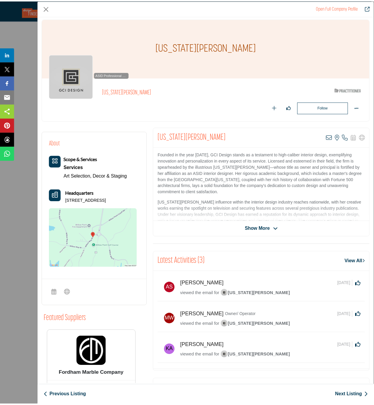
scroll to position [0, 0]
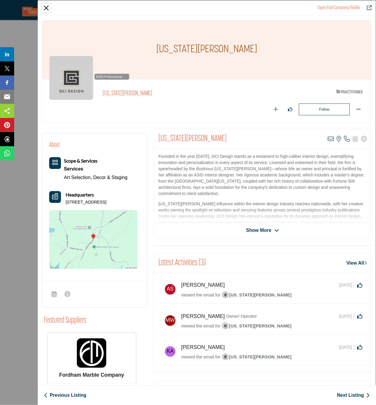
click at [47, 9] on button "Close" at bounding box center [46, 8] width 9 height 9
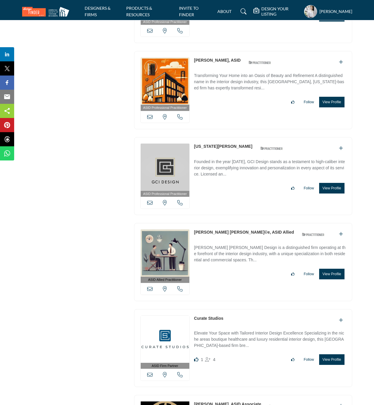
scroll to position [18635, 0]
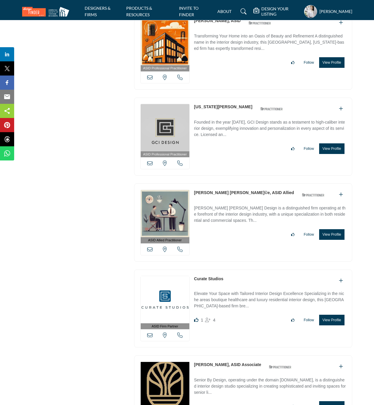
drag, startPoint x: 193, startPoint y: 236, endPoint x: 226, endPoint y: 235, distance: 33.9
click at [226, 235] on div "ASID Allied Practitioner ASID Allied Practitioners have successfully completed …" at bounding box center [243, 222] width 218 height 78
copy link "Chantel RenÃ©e"
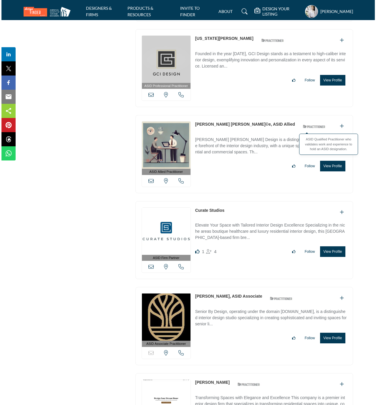
scroll to position [18713, 0]
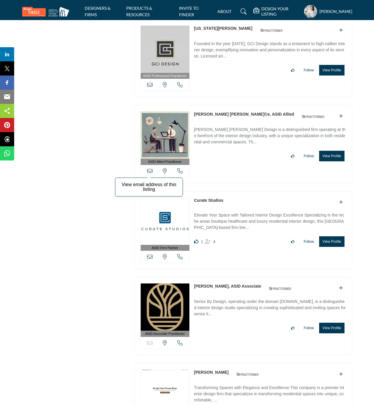
click at [148, 173] on icon at bounding box center [149, 170] width 5 height 5
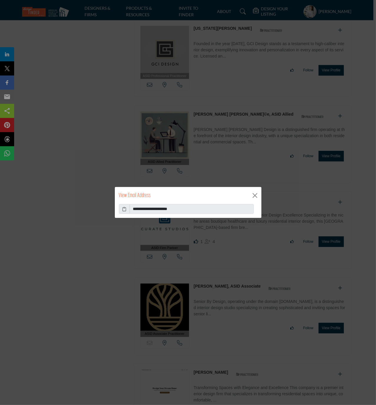
click at [125, 208] on icon at bounding box center [124, 209] width 4 height 6
click at [254, 196] on button "Close" at bounding box center [255, 195] width 9 height 9
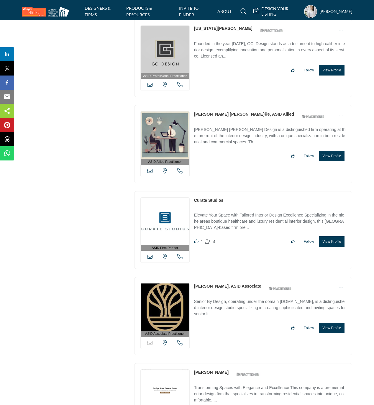
click at [336, 161] on button "View Profile" at bounding box center [331, 156] width 25 height 11
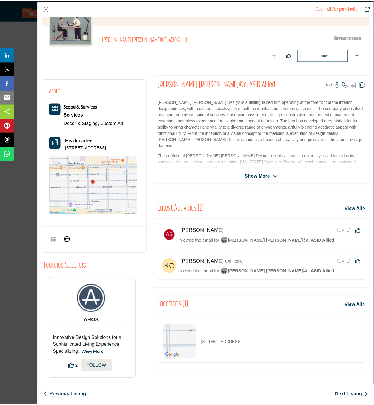
scroll to position [60, 0]
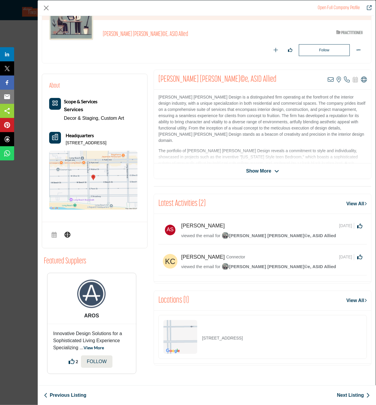
drag, startPoint x: 268, startPoint y: 341, endPoint x: 191, endPoint y: 341, distance: 77.2
click at [191, 341] on div "19 E Beech St, 11561-4117, USA" at bounding box center [263, 337] width 209 height 44
copy div "19 E Beech St, 11561-4117, USA"
click at [45, 8] on button "Close" at bounding box center [46, 8] width 9 height 9
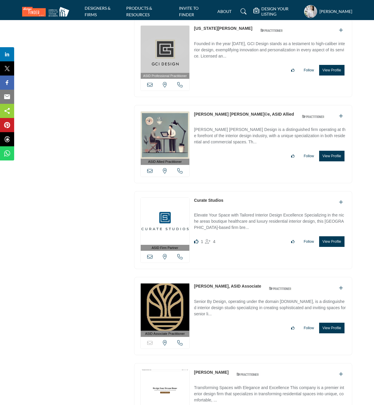
drag, startPoint x: 231, startPoint y: 244, endPoint x: 220, endPoint y: 245, distance: 10.6
click at [192, 241] on div "ASID Firm Partner ASID Firm Partners are design companies with ASID-qualified i…" at bounding box center [243, 230] width 218 height 78
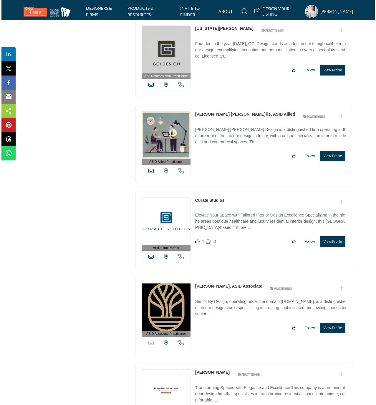
scroll to position [18792, 0]
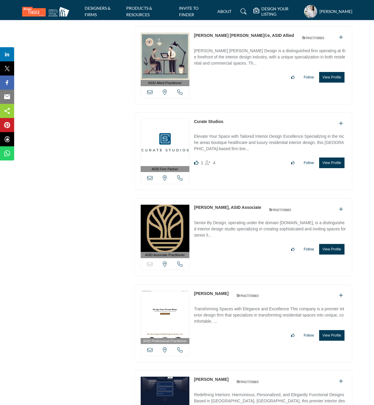
drag, startPoint x: 193, startPoint y: 250, endPoint x: 219, endPoint y: 249, distance: 26.0
click at [219, 249] on div "ASID Associate Practitioner ASID Associate Practitioners have a degree in any m…" at bounding box center [243, 237] width 218 height 78
copy link "Glenn Segler"
click at [328, 254] on button "View Profile" at bounding box center [331, 249] width 25 height 11
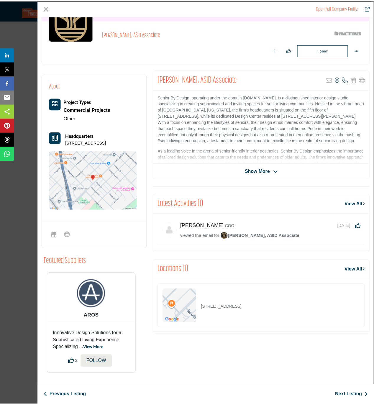
scroll to position [65, 0]
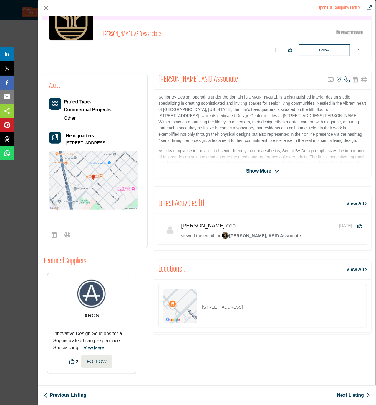
drag, startPoint x: 304, startPoint y: 303, endPoint x: 194, endPoint y: 305, distance: 110.3
click at [194, 305] on div "2603 Oak Lawn Ave Ste 500, 75219-4098, USA" at bounding box center [263, 306] width 209 height 44
copy div "2603 Oak Lawn Ave Ste 500, 75219-4098, USA"
drag, startPoint x: 189, startPoint y: 91, endPoint x: 157, endPoint y: 89, distance: 32.2
click at [157, 90] on div "Senior By Design, operating under the domain seniorbydesign.com, is a distingui…" at bounding box center [263, 127] width 218 height 74
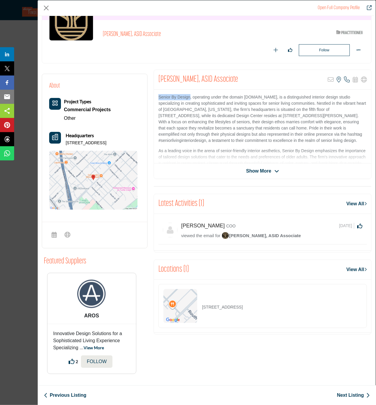
copy p "Senior By Design"
click at [45, 8] on button "Close" at bounding box center [46, 8] width 9 height 9
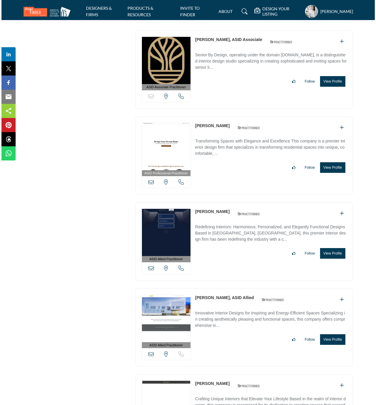
scroll to position [18989, 0]
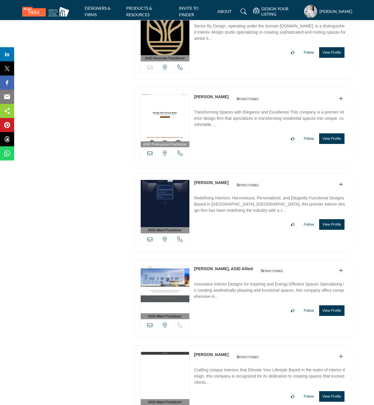
drag, startPoint x: 193, startPoint y: 141, endPoint x: 226, endPoint y: 141, distance: 33.0
click at [226, 141] on div "ASID Professional Practitioner ASID Professional Practitioners have successfull…" at bounding box center [243, 127] width 218 height 78
copy link "[PERSON_NAME]"
click at [336, 144] on button "View Profile" at bounding box center [331, 138] width 25 height 11
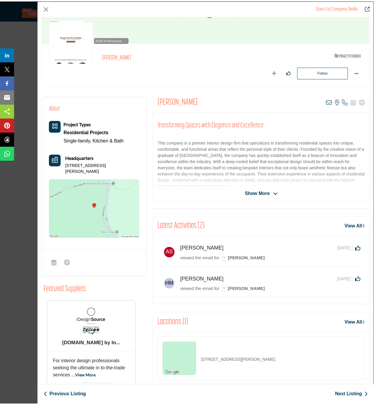
scroll to position [60, 0]
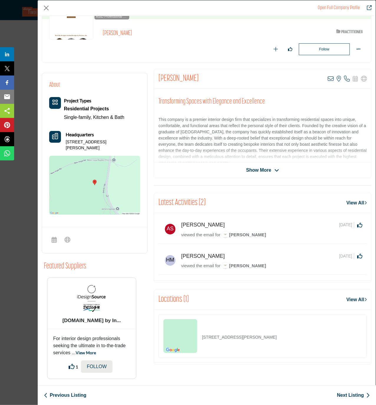
drag, startPoint x: 271, startPoint y: 338, endPoint x: 203, endPoint y: 346, distance: 68.3
click at [203, 346] on div "100 Brawner Dr, 30577-6787, USA" at bounding box center [263, 336] width 209 height 44
copy p "100 Brawner Dr, 30577-6787, USA"
click at [328, 80] on icon "Company Data Modal" at bounding box center [331, 79] width 6 height 6
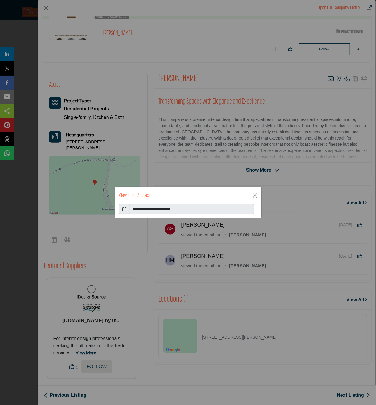
click at [122, 208] on icon at bounding box center [124, 209] width 4 height 6
drag, startPoint x: 254, startPoint y: 195, endPoint x: 241, endPoint y: 164, distance: 33.5
click at [254, 195] on button "Close" at bounding box center [255, 195] width 9 height 9
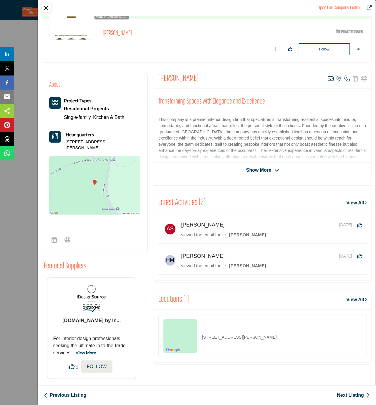
click at [46, 9] on button "Close" at bounding box center [46, 8] width 9 height 9
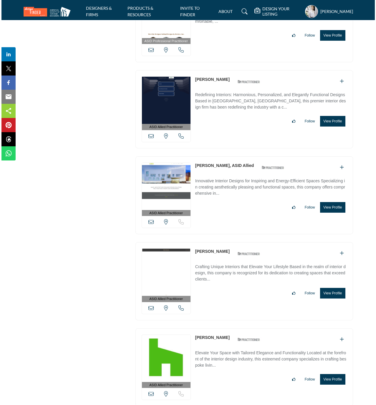
scroll to position [19146, 0]
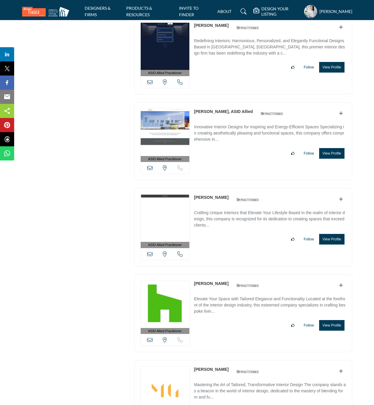
drag, startPoint x: 208, startPoint y: 70, endPoint x: 185, endPoint y: 69, distance: 23.3
click at [185, 70] on div "ASID Allied Practitioner ASID Allied Practitioners have successfully completed …" at bounding box center [243, 55] width 218 height 78
copy div "View email address of this listing View the location of this listing Call Numbe…"
click at [337, 73] on button "View Profile" at bounding box center [331, 67] width 25 height 11
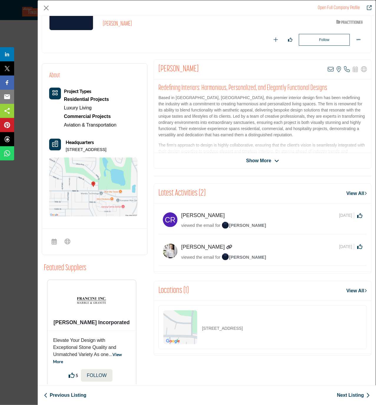
scroll to position [84, 0]
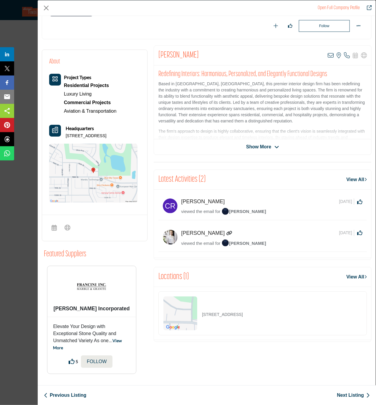
drag, startPoint x: 287, startPoint y: 319, endPoint x: 197, endPoint y: 318, distance: 89.3
click at [198, 318] on div "9601 Savannah Ave, 79424-5031, USA" at bounding box center [263, 313] width 209 height 44
copy div "9601 Savannah Ave, 79424-5031, USA"
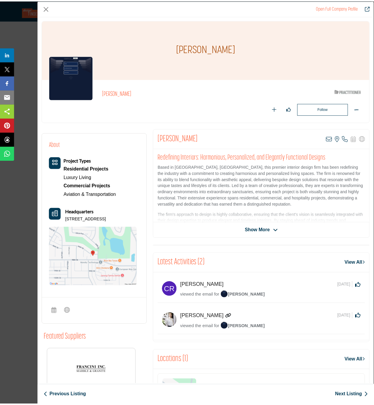
scroll to position [0, 0]
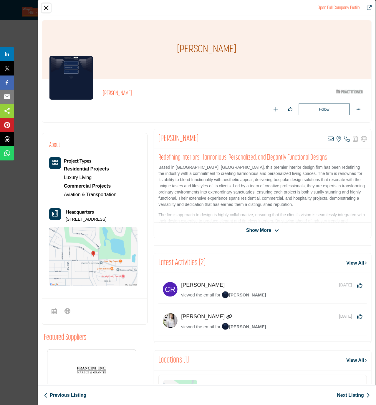
click at [46, 9] on button "Close" at bounding box center [46, 8] width 9 height 9
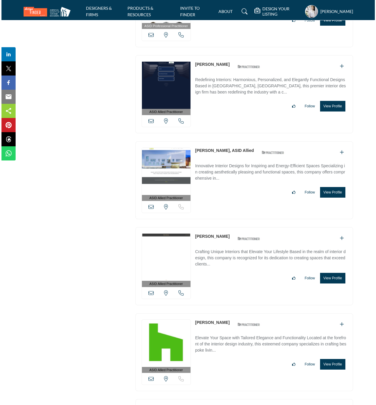
scroll to position [19107, 0]
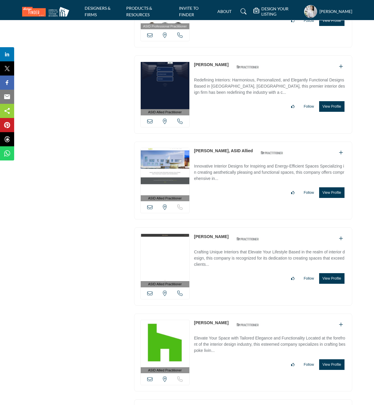
drag, startPoint x: 193, startPoint y: 195, endPoint x: 223, endPoint y: 194, distance: 30.1
click at [223, 194] on div "ASID Allied Practitioner ASID Allied Practitioners have successfully completed …" at bounding box center [243, 181] width 218 height 78
click at [330, 198] on button "View Profile" at bounding box center [331, 192] width 25 height 11
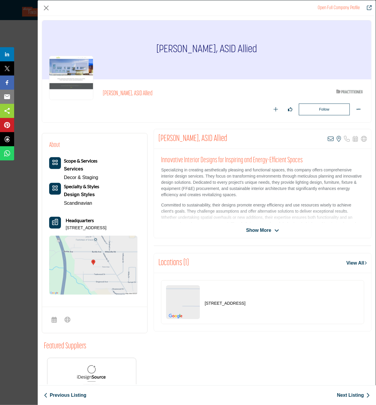
scroll to position [78, 0]
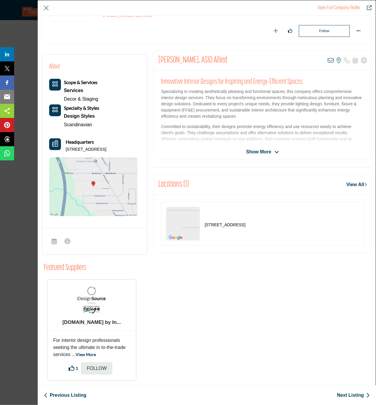
drag, startPoint x: 277, startPoint y: 229, endPoint x: 202, endPoint y: 227, distance: 75.2
click at [202, 227] on div "116 Fern Dr, 74953-2220, USA" at bounding box center [262, 224] width 203 height 44
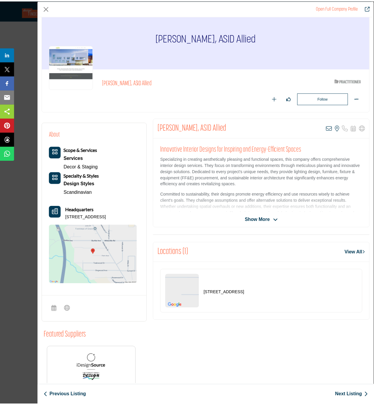
scroll to position [0, 0]
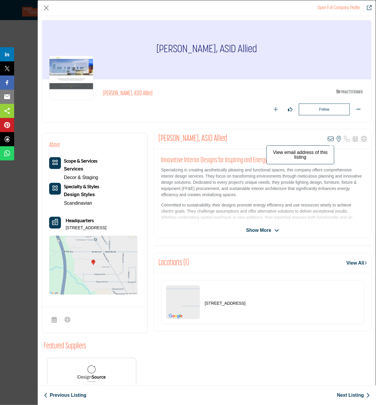
click at [330, 140] on icon "Company Data Modal" at bounding box center [331, 139] width 6 height 6
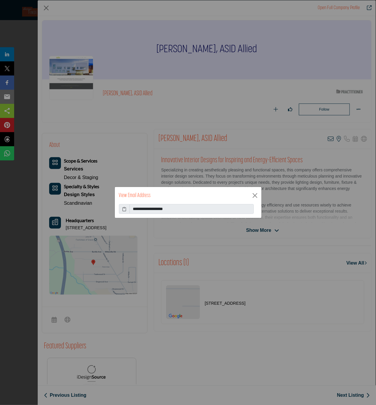
click at [124, 208] on icon at bounding box center [124, 209] width 4 height 6
click at [255, 196] on button "Close" at bounding box center [255, 195] width 9 height 9
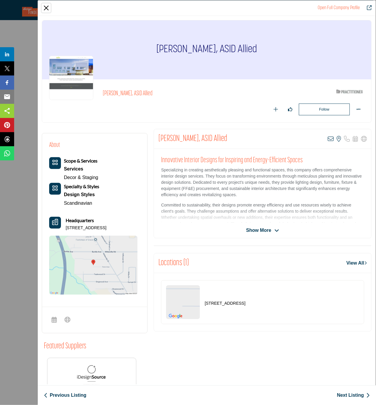
click at [45, 8] on button "Close" at bounding box center [46, 8] width 9 height 9
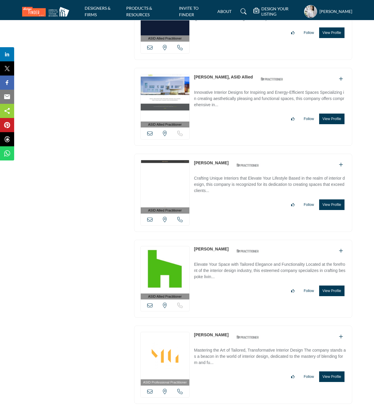
scroll to position [19185, 0]
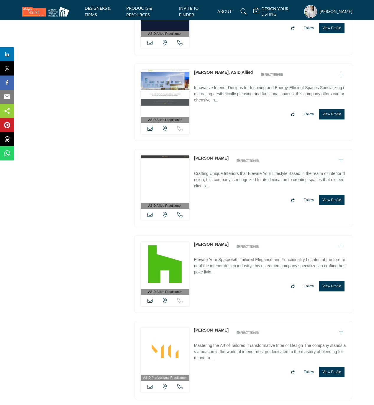
drag, startPoint x: 192, startPoint y: 203, endPoint x: 222, endPoint y: 203, distance: 29.8
click at [222, 203] on div "ASID Allied Practitioner ASID Allied Practitioners have successfully completed …" at bounding box center [243, 188] width 218 height 78
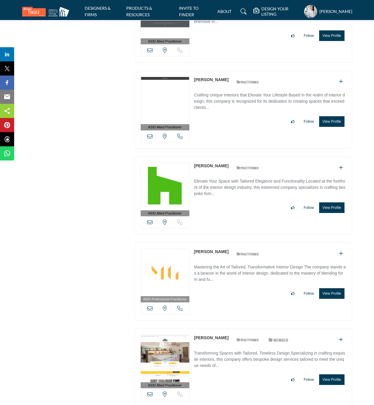
scroll to position [19264, 0]
drag, startPoint x: 212, startPoint y: 211, endPoint x: 188, endPoint y: 208, distance: 24.7
click at [192, 211] on div "ASID Allied Practitioner ASID Allied Practitioners have successfully completed …" at bounding box center [243, 195] width 218 height 78
drag, startPoint x: 337, startPoint y: 253, endPoint x: 309, endPoint y: 239, distance: 30.9
click at [337, 213] on button "View Profile" at bounding box center [331, 207] width 25 height 11
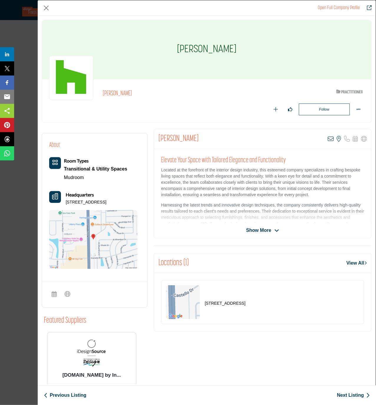
drag, startPoint x: 298, startPoint y: 307, endPoint x: 201, endPoint y: 305, distance: 96.7
click at [201, 305] on div "4850 Tamiami Trl N Unit 301, 34103-3034, USA" at bounding box center [262, 302] width 203 height 44
click at [328, 139] on icon "Company Data Modal" at bounding box center [331, 139] width 6 height 6
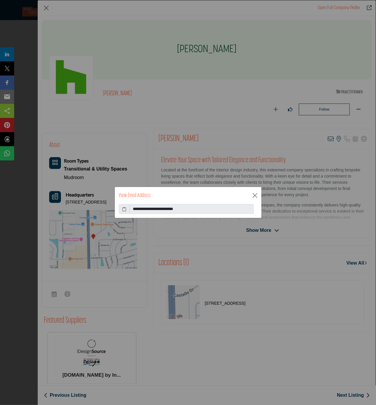
click at [123, 209] on icon at bounding box center [124, 209] width 4 height 6
click at [254, 194] on button "Close" at bounding box center [255, 195] width 9 height 9
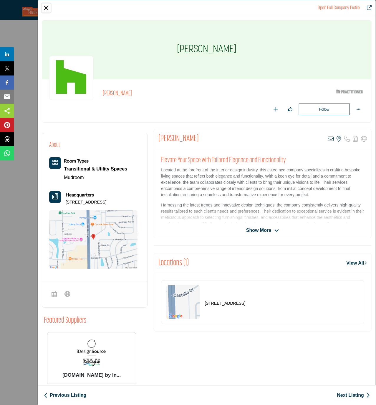
click at [47, 7] on button "Close" at bounding box center [46, 8] width 9 height 9
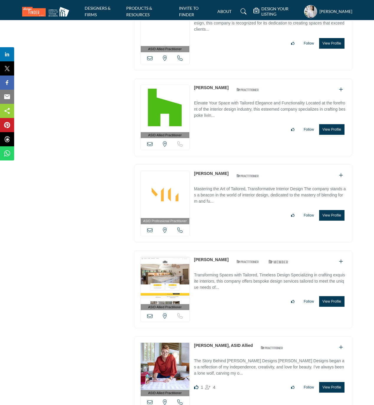
scroll to position [19343, 0]
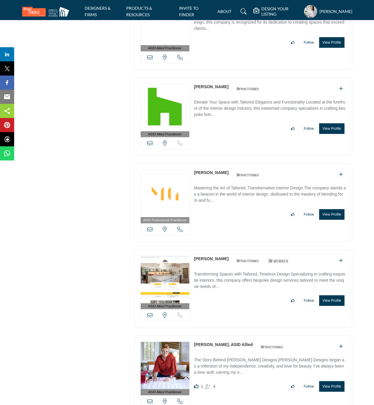
drag, startPoint x: 221, startPoint y: 217, endPoint x: 194, endPoint y: 219, distance: 26.6
click at [194, 180] on div "Jillian Marks ASID Qualified Practitioner who validates work and experience to …" at bounding box center [228, 175] width 68 height 10
click at [219, 180] on div "Jillian Marks ASID Qualified Practitioner who validates work and experience to …" at bounding box center [228, 175] width 68 height 10
drag, startPoint x: 219, startPoint y: 218, endPoint x: 194, endPoint y: 219, distance: 24.8
click at [194, 180] on div "Jillian Marks ASID Qualified Practitioner who validates work and experience to …" at bounding box center [228, 175] width 68 height 10
